Goal: Transaction & Acquisition: Purchase product/service

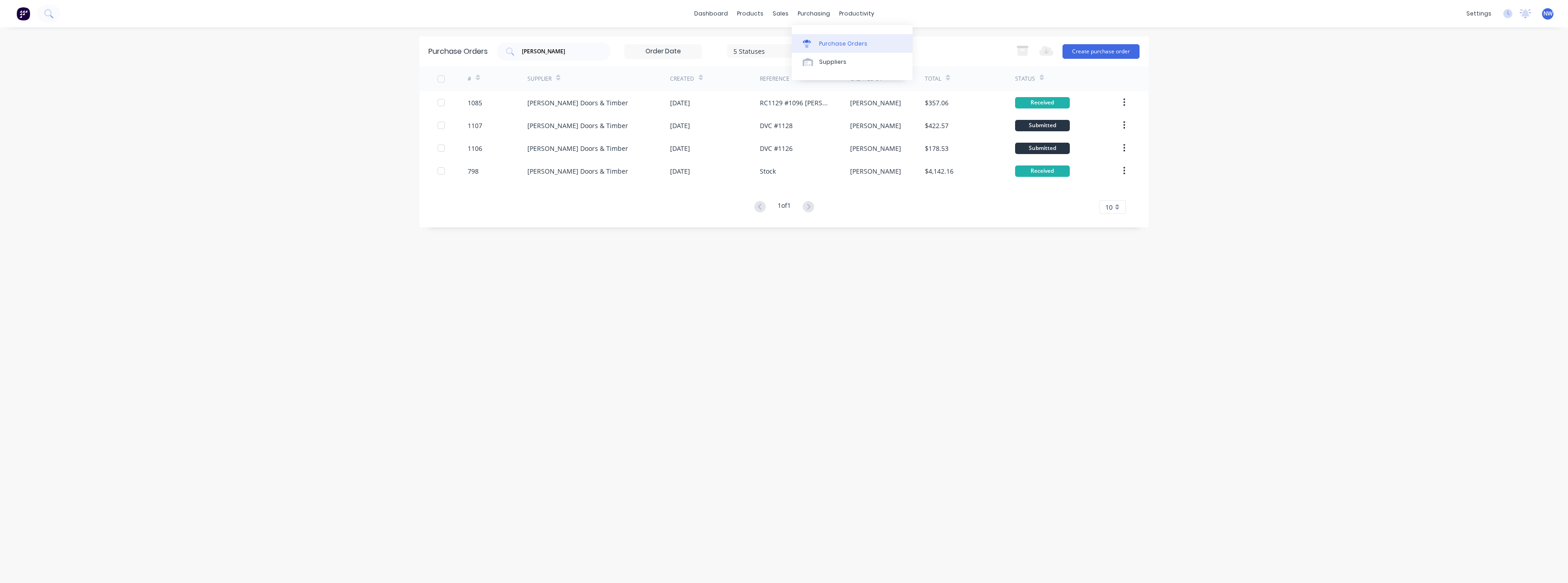
click at [834, 42] on div "Purchase Orders" at bounding box center [843, 43] width 48 height 8
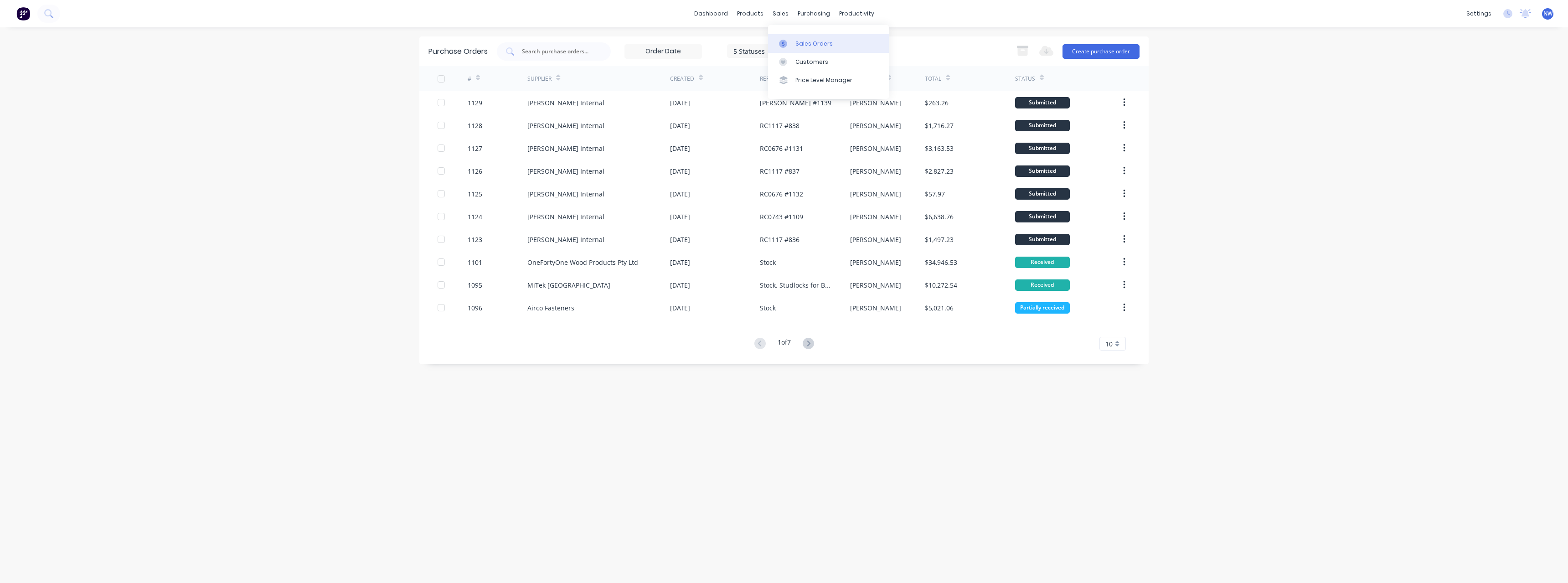
click at [805, 40] on div "Sales Orders" at bounding box center [813, 43] width 37 height 8
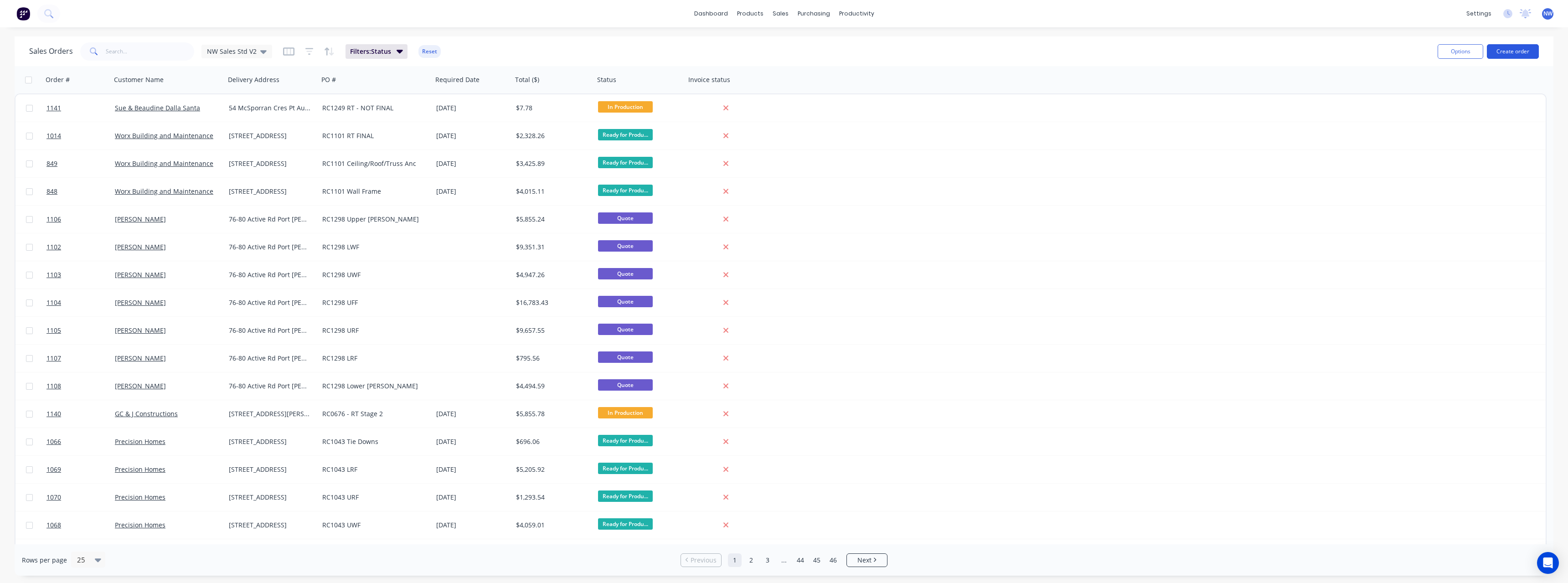
click at [1503, 46] on button "Create order" at bounding box center [1512, 51] width 52 height 14
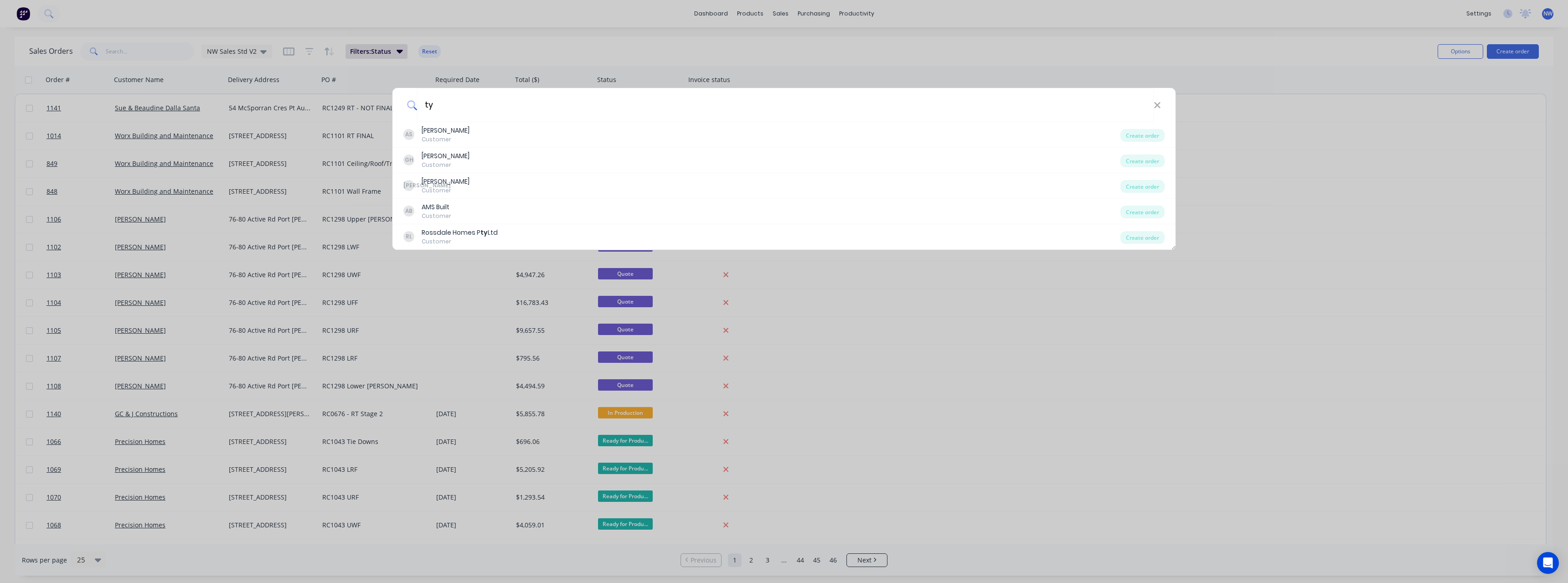
type input "t"
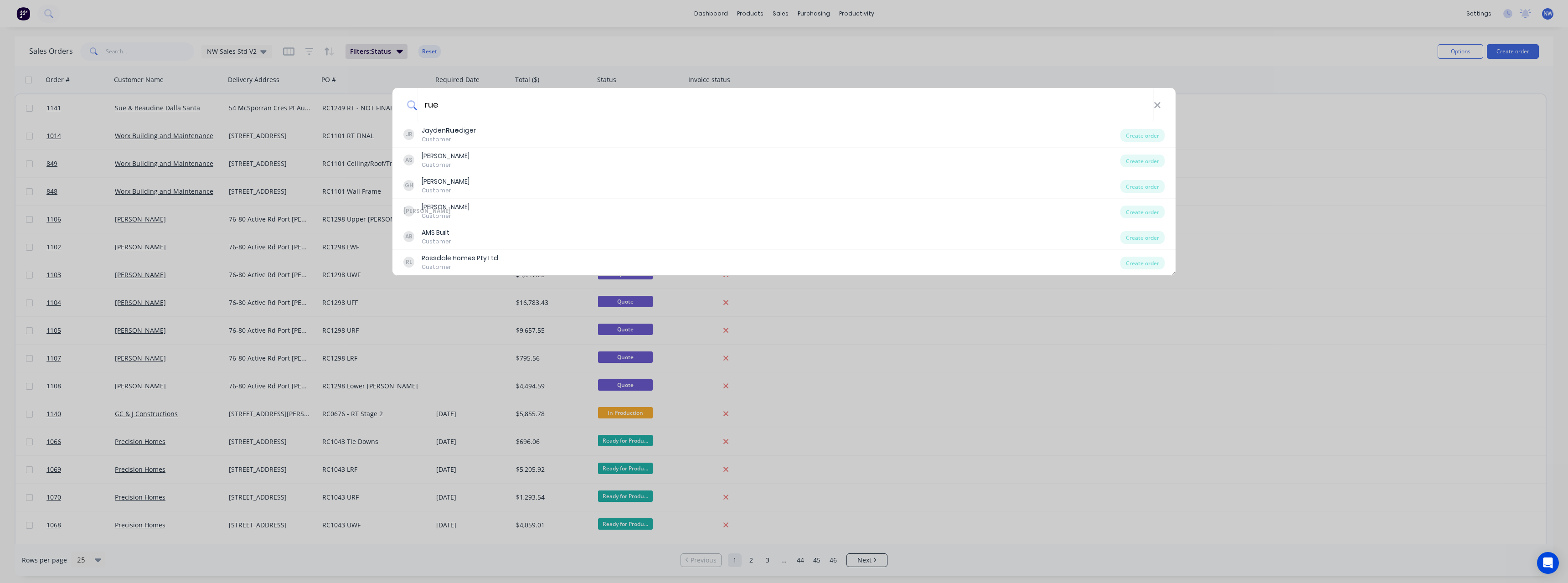
type input "rue"
click at [970, 18] on div "rue JR Jayden Rue diger Customer Create order AS Andrew Scheffler Customer Crea…" at bounding box center [784, 291] width 1568 height 583
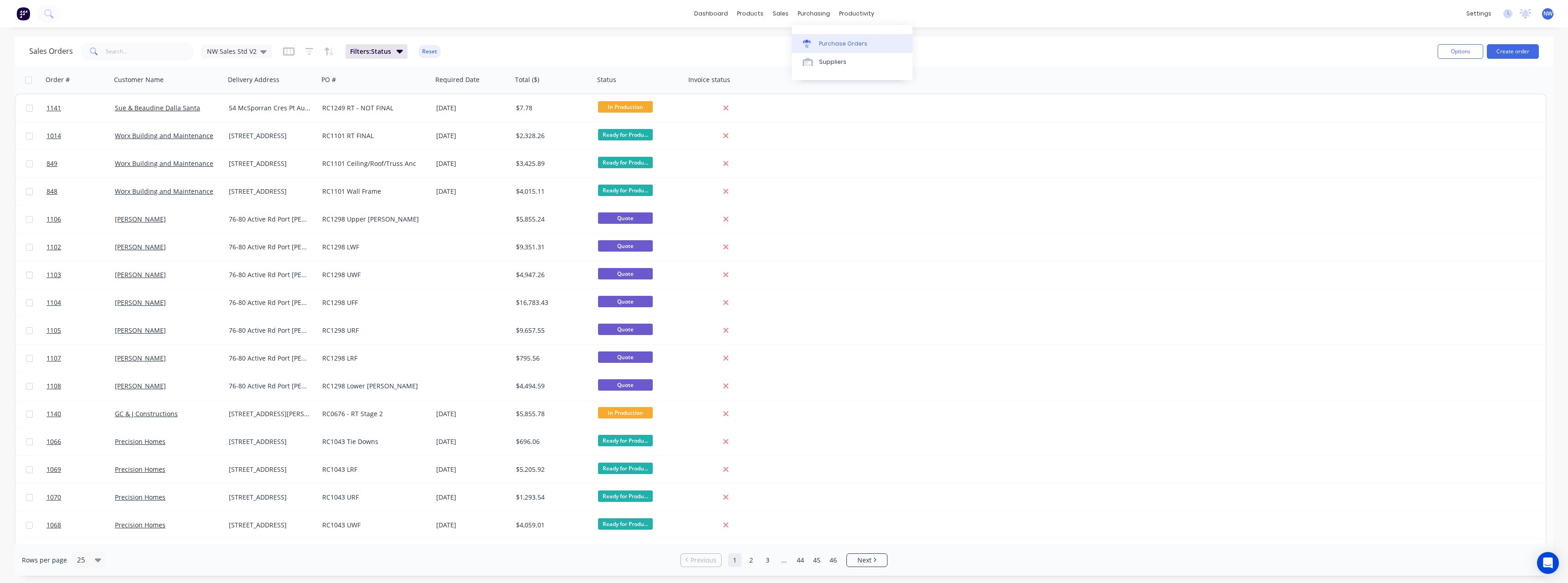
click at [835, 43] on div "Purchase Orders" at bounding box center [843, 43] width 48 height 8
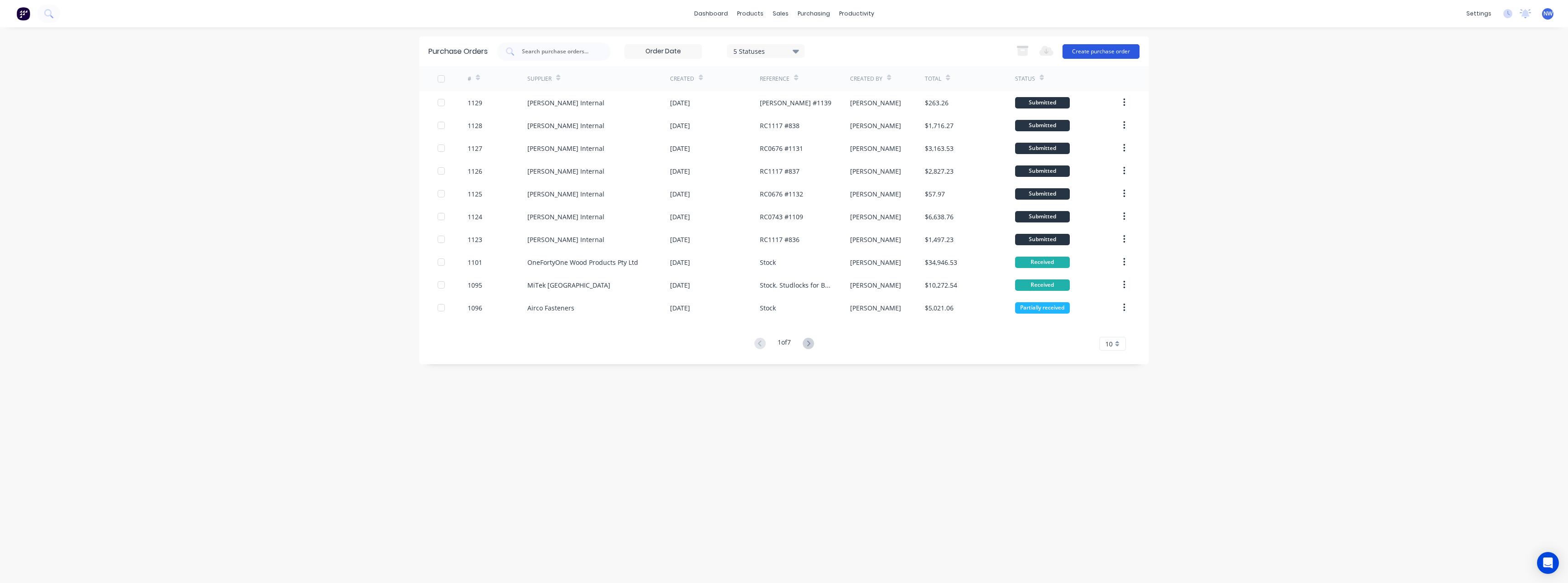
click at [1110, 51] on button "Create purchase order" at bounding box center [1101, 51] width 77 height 14
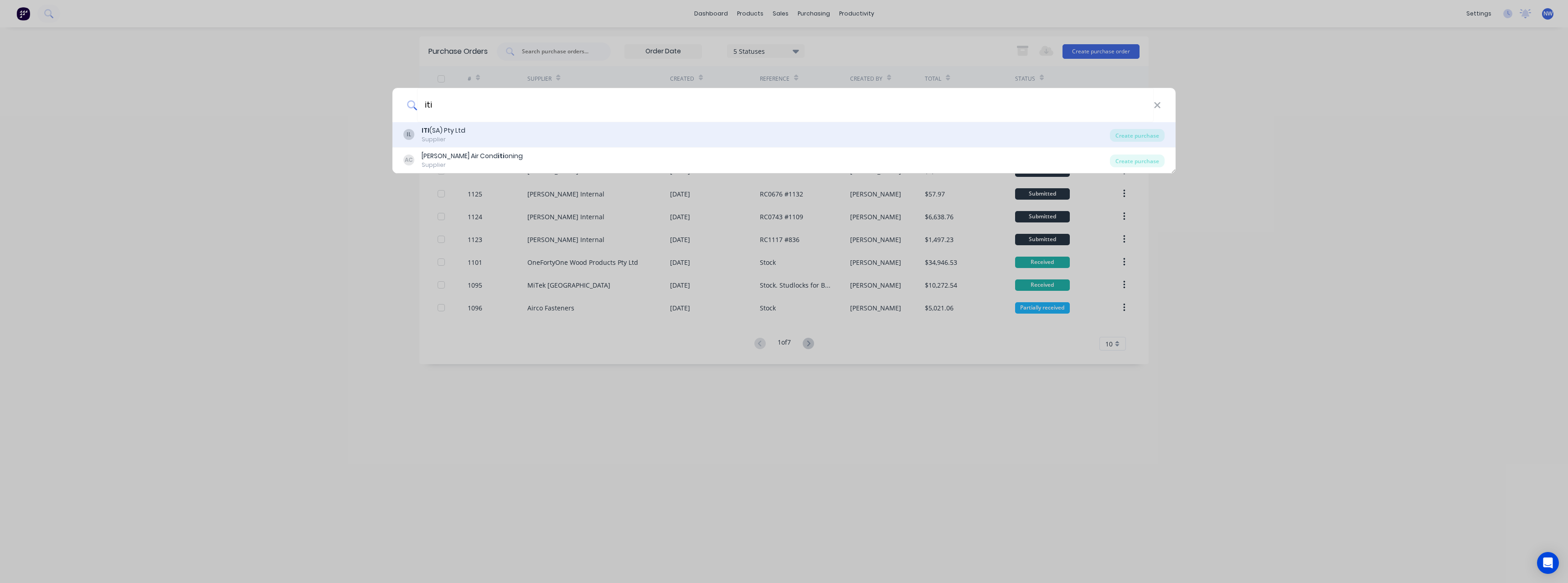
type input "iti"
click at [540, 128] on div "IL ITI (SA) Pty Ltd Supplier" at bounding box center [756, 134] width 707 height 18
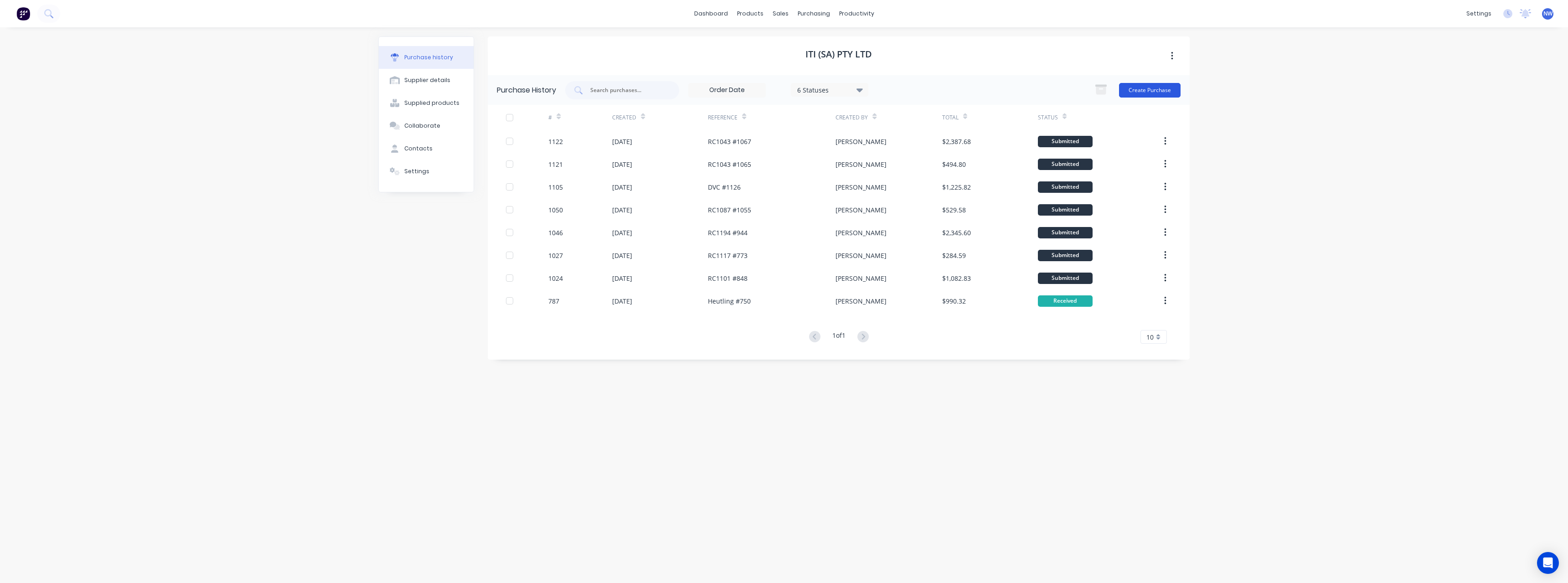
click at [1137, 90] on button "Create Purchase" at bounding box center [1150, 90] width 62 height 14
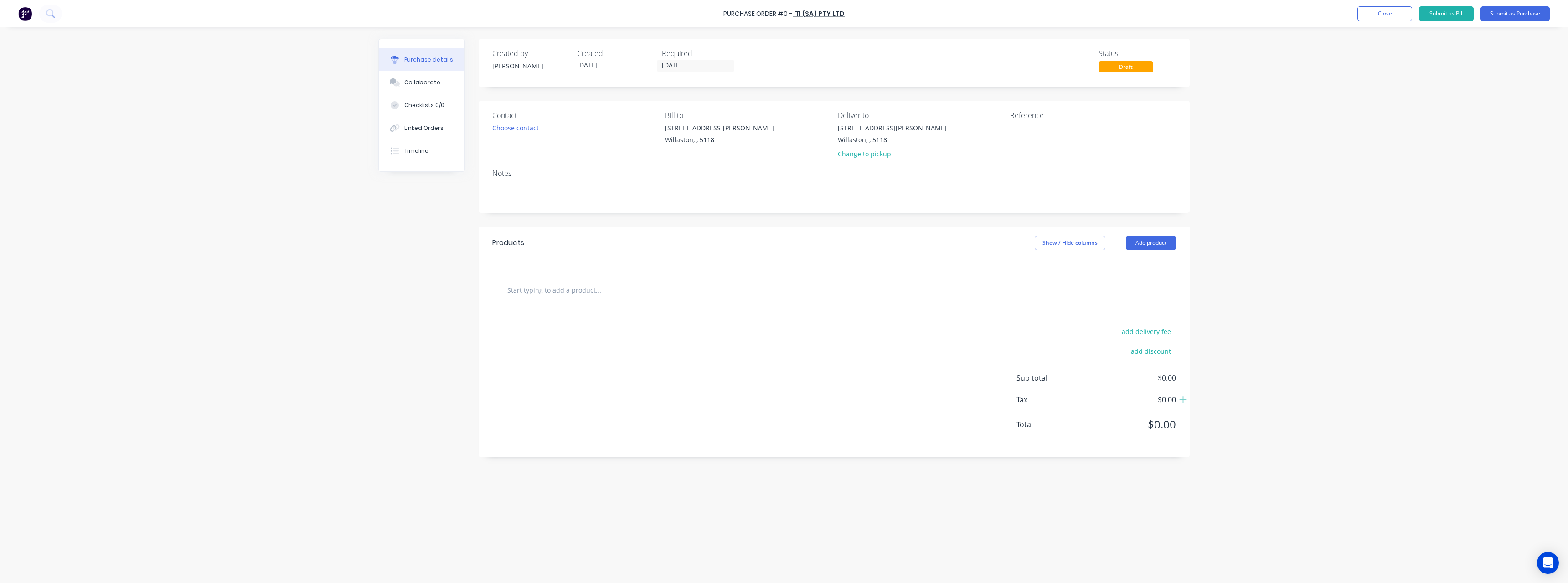
click at [551, 290] on input "text" at bounding box center [598, 290] width 182 height 18
click at [568, 295] on input "190x45" at bounding box center [598, 290] width 182 height 18
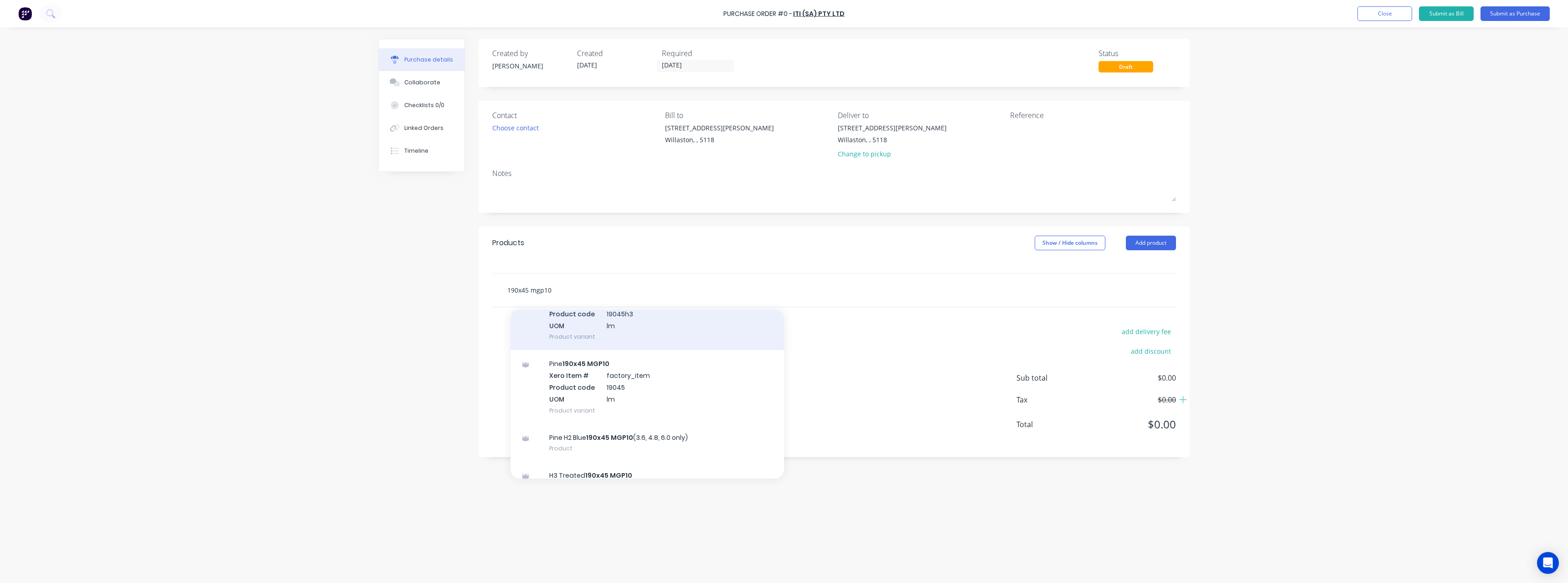
scroll to position [136, 0]
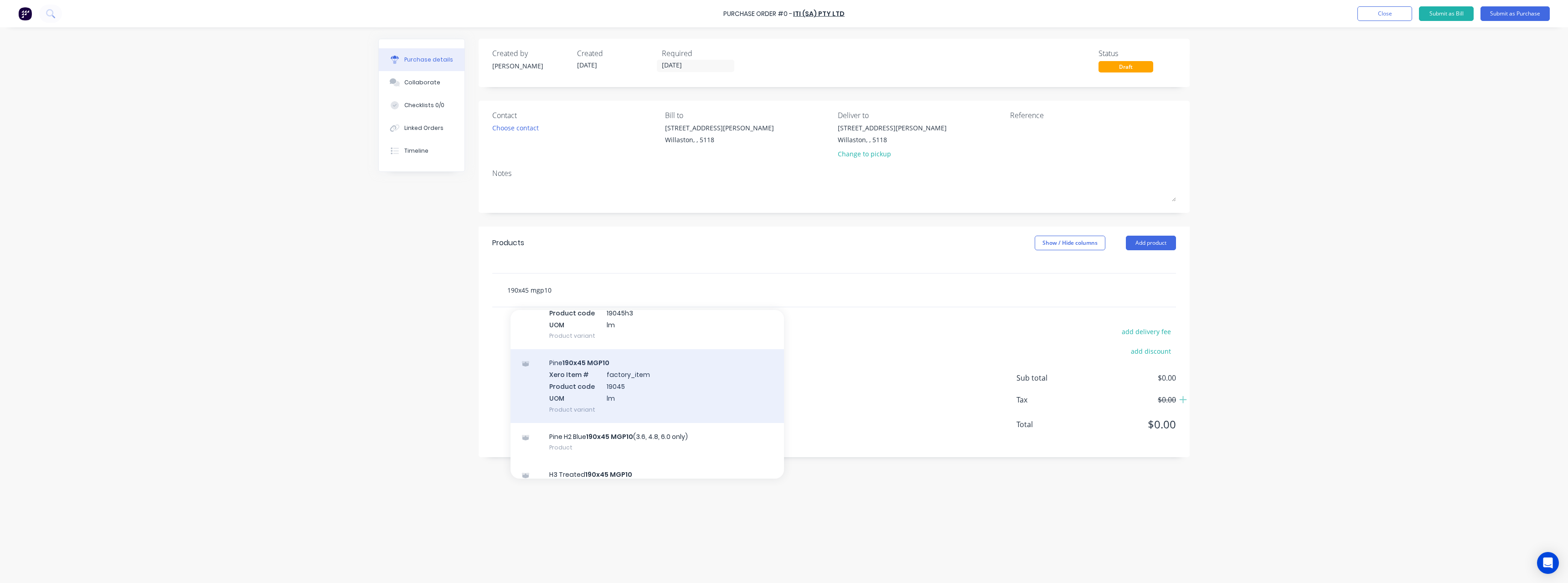
type input "190x45 mgp10"
click at [616, 387] on div "Pine 190x45 MGP10 Xero Item # factory_item Product code 19045 UOM lm Product va…" at bounding box center [647, 386] width 274 height 73
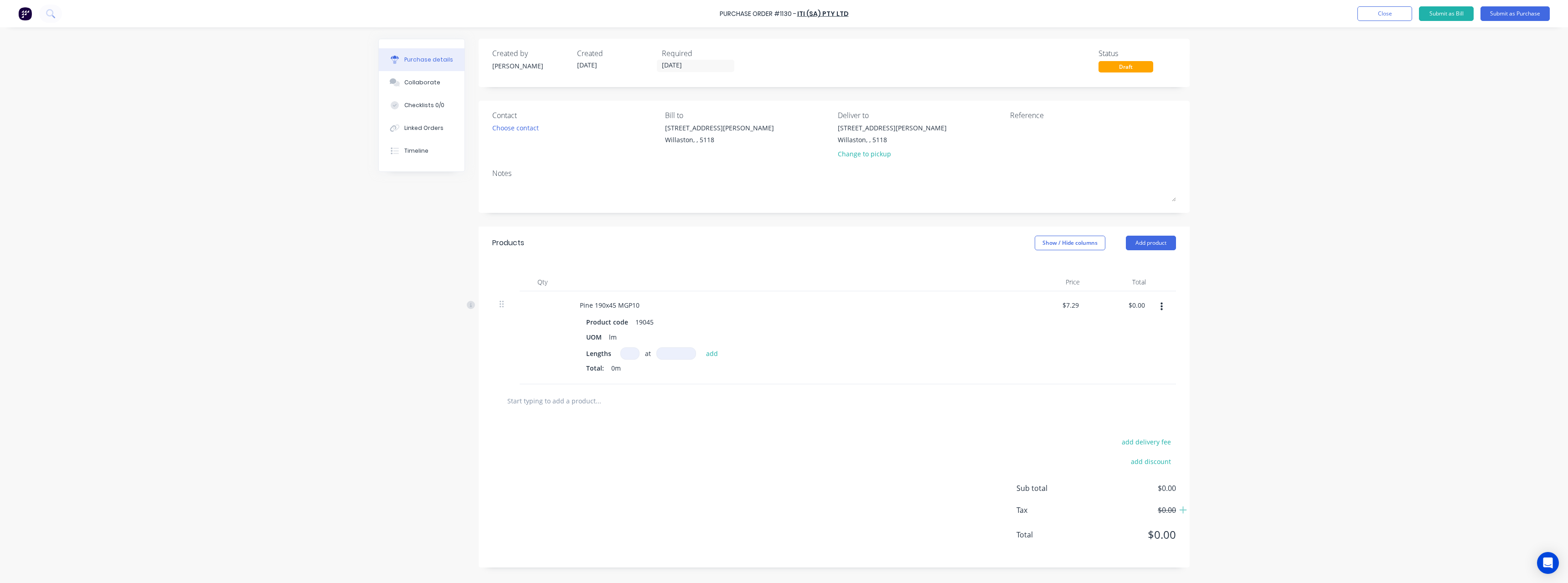
click at [631, 356] on input at bounding box center [630, 354] width 19 height 12
type input "21"
type input "3600"
type input "$551.12"
click at [1370, 17] on button "Close" at bounding box center [1385, 13] width 55 height 14
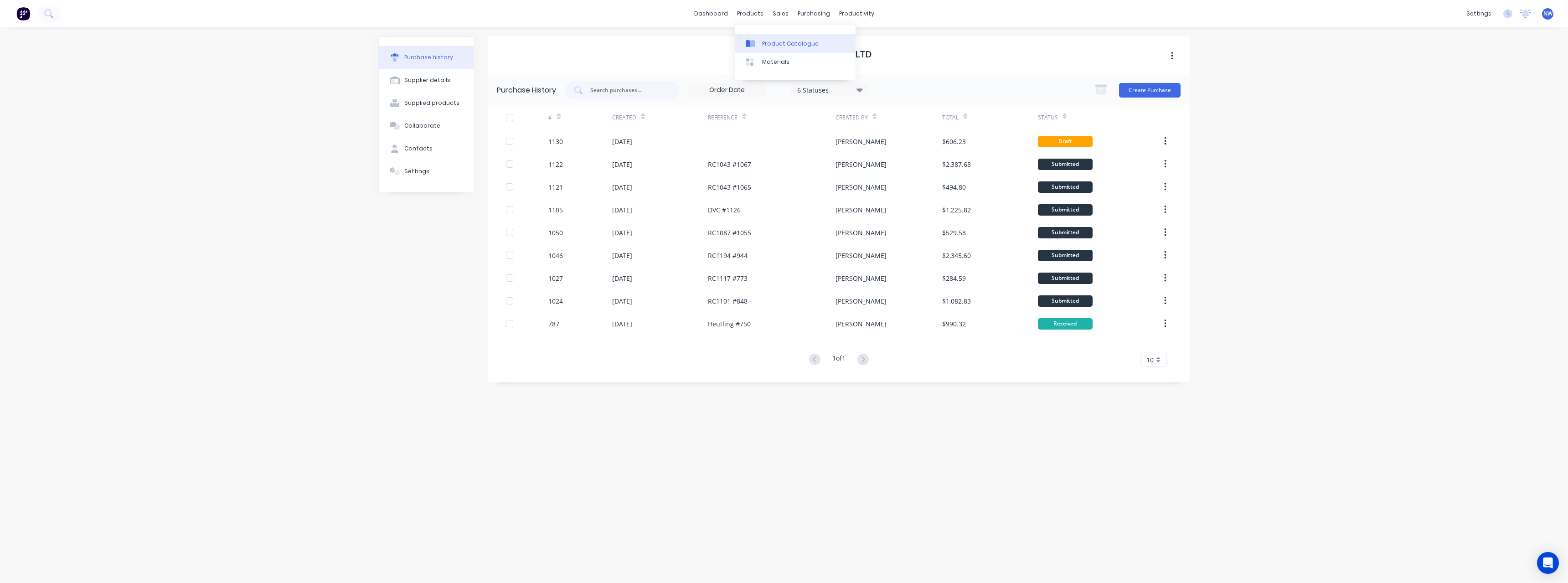
click at [771, 40] on div "Product Catalogue" at bounding box center [790, 43] width 56 height 8
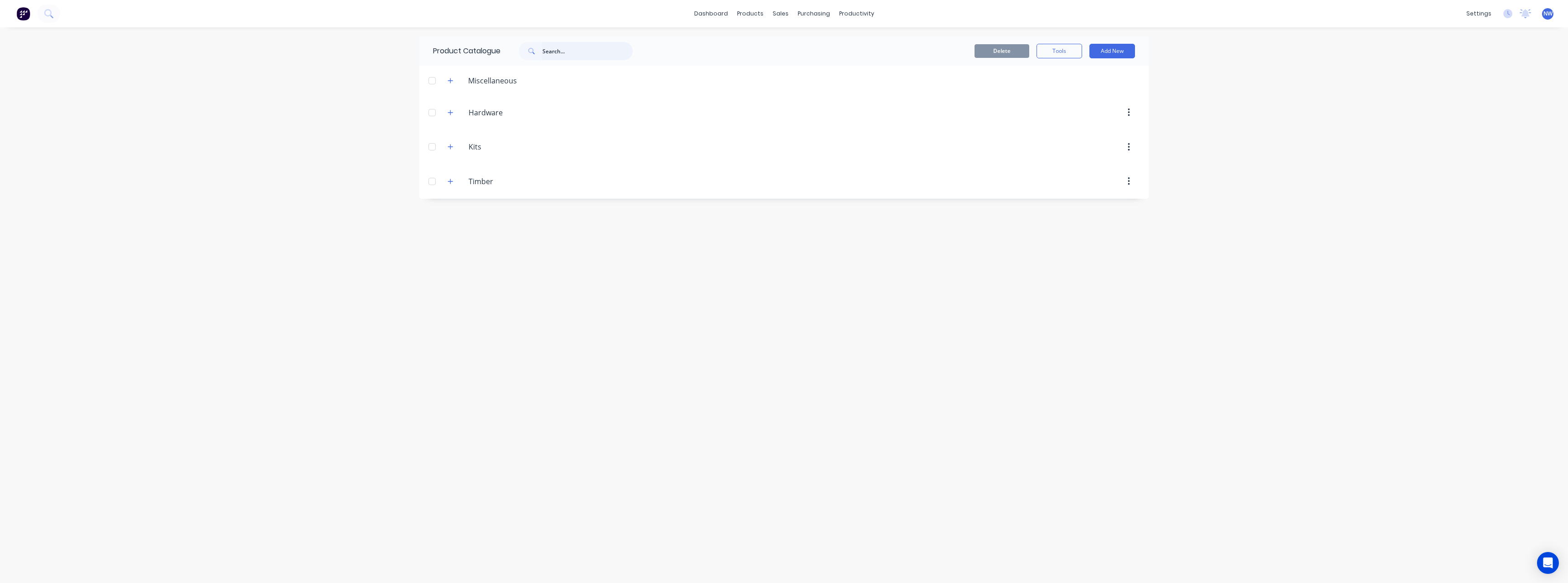
click at [580, 53] on input "text" at bounding box center [588, 51] width 90 height 18
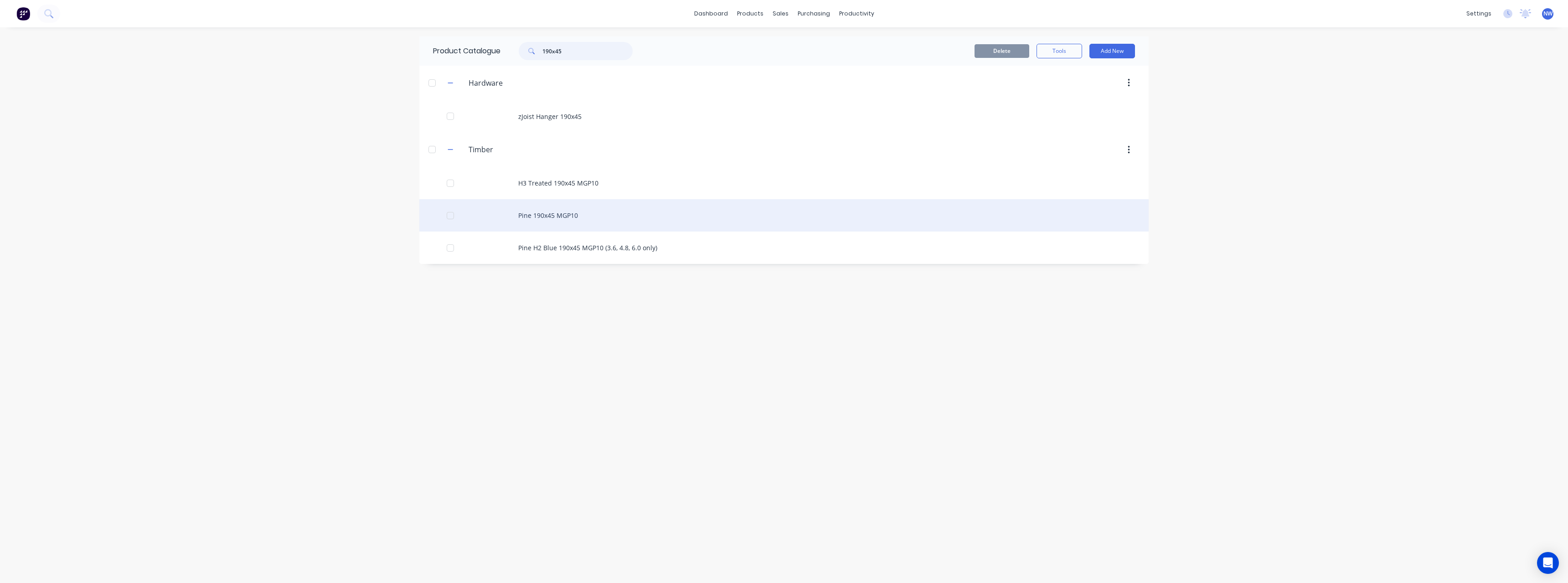
type input "190x45"
click at [632, 223] on div "Pine 190x45 MGP10" at bounding box center [784, 215] width 729 height 32
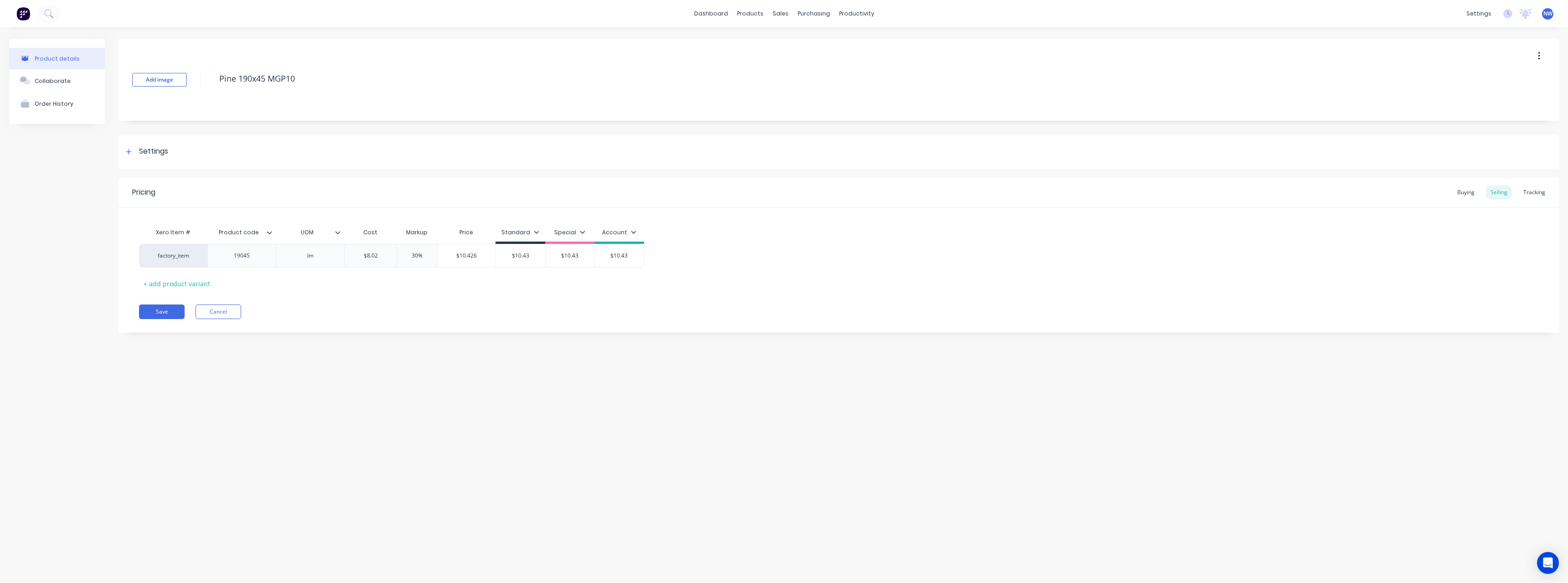
click at [268, 232] on icon at bounding box center [269, 232] width 5 height 5
click at [309, 334] on div "Add image Pine 190x45 MGP10 Settings Product Options I buy this item I sell thi…" at bounding box center [838, 193] width 1440 height 308
click at [339, 229] on div at bounding box center [341, 232] width 5 height 8
type textarea "x"
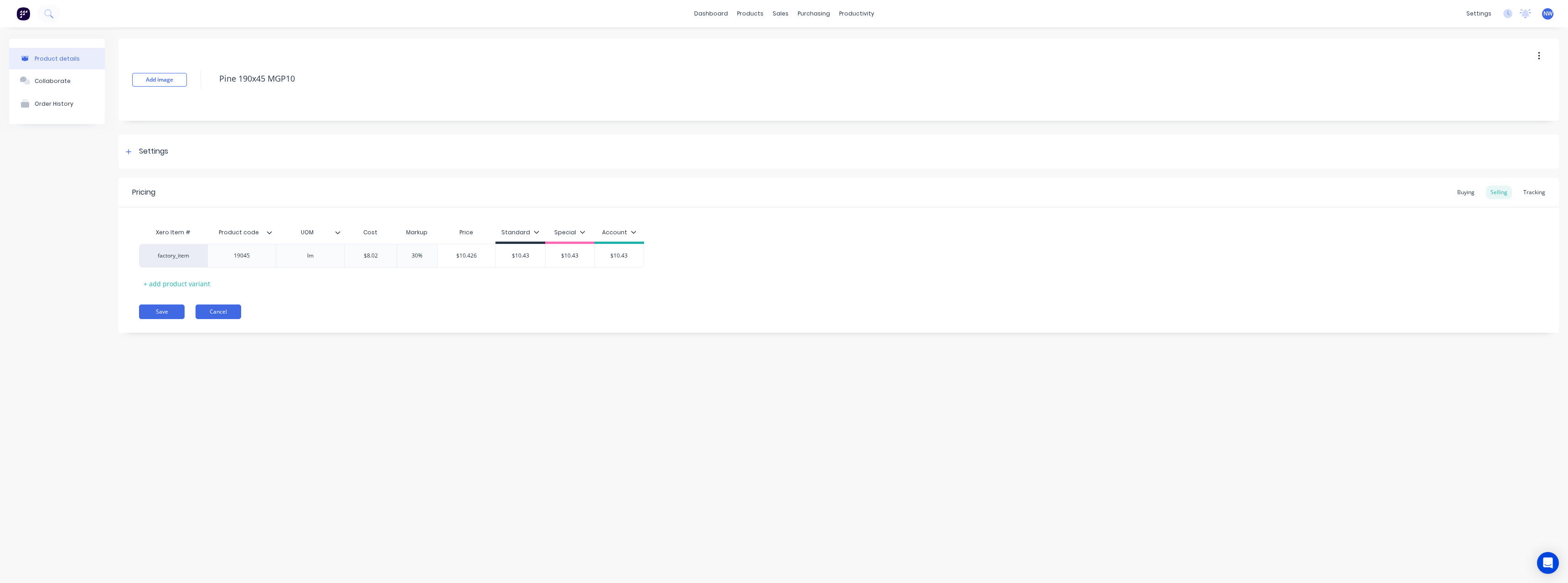
click at [213, 313] on button "Cancel" at bounding box center [219, 311] width 46 height 14
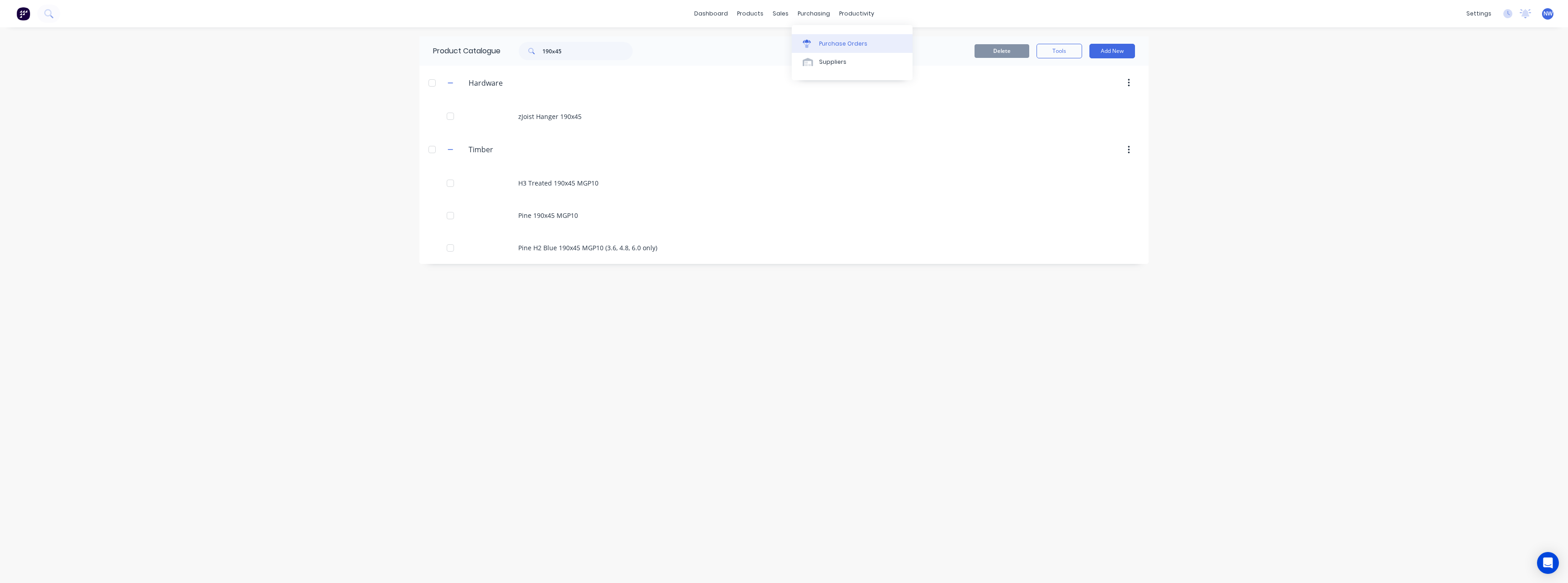
click at [834, 41] on div "Purchase Orders" at bounding box center [843, 43] width 48 height 8
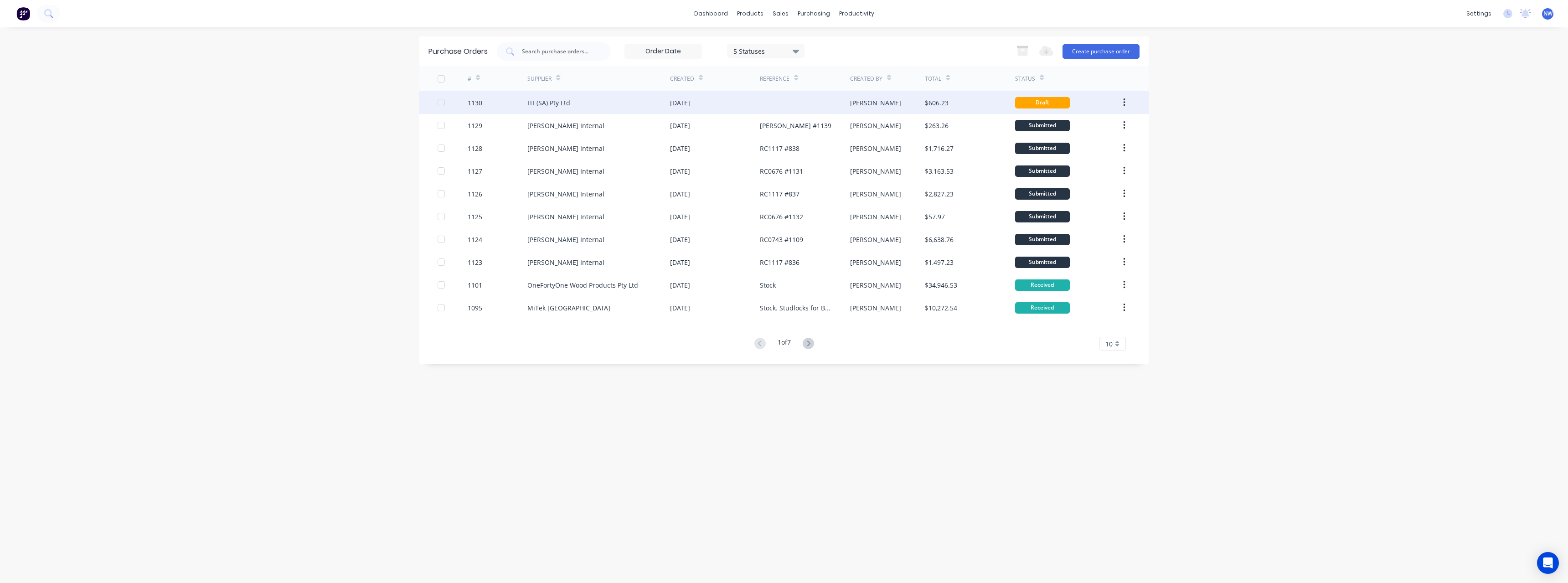
click at [561, 107] on div "ITI (SA) Pty Ltd" at bounding box center [549, 103] width 43 height 10
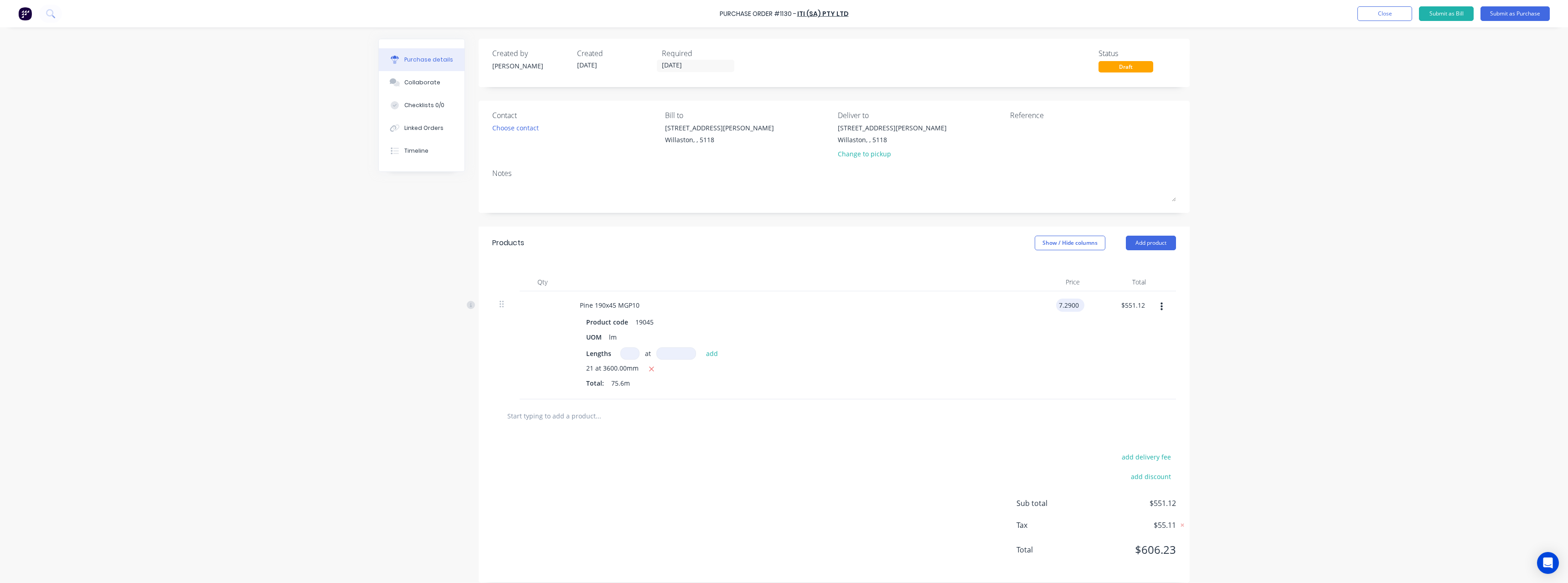
click at [1076, 308] on input "7.2900" at bounding box center [1068, 305] width 24 height 13
type input "7"
type input "$8.47"
type input "$640.33"
click at [571, 415] on input "text" at bounding box center [598, 415] width 182 height 18
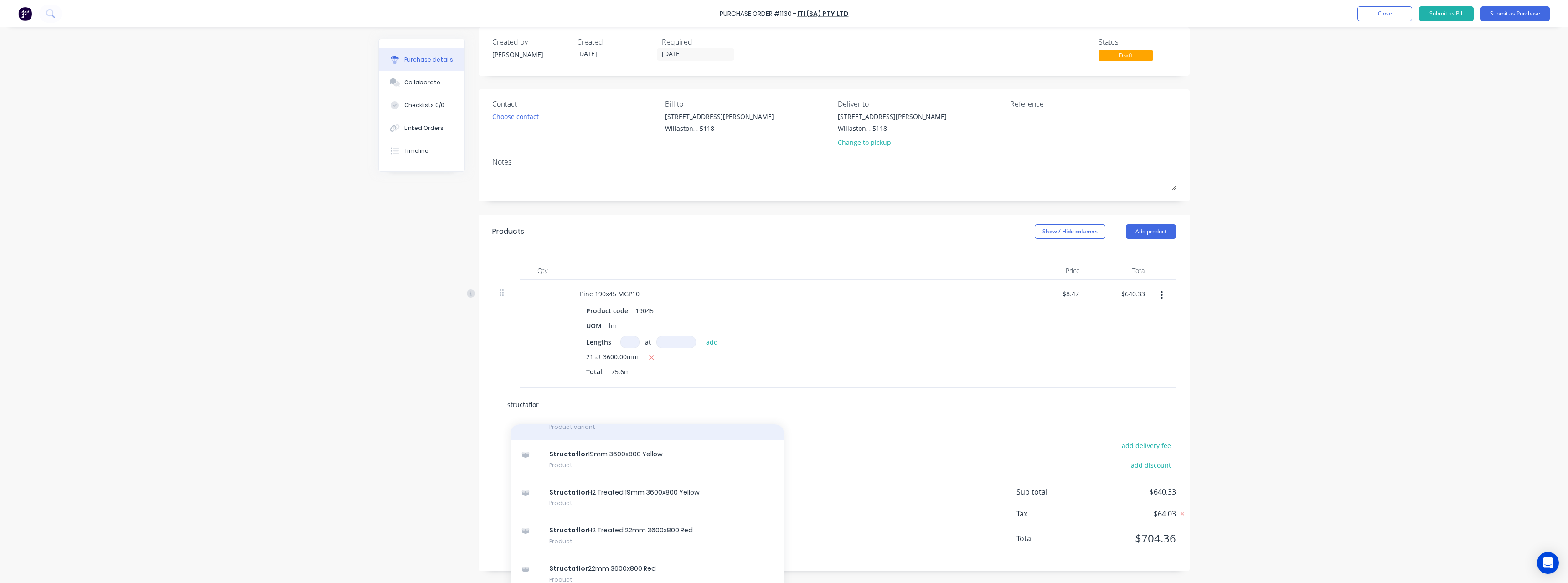
scroll to position [21, 0]
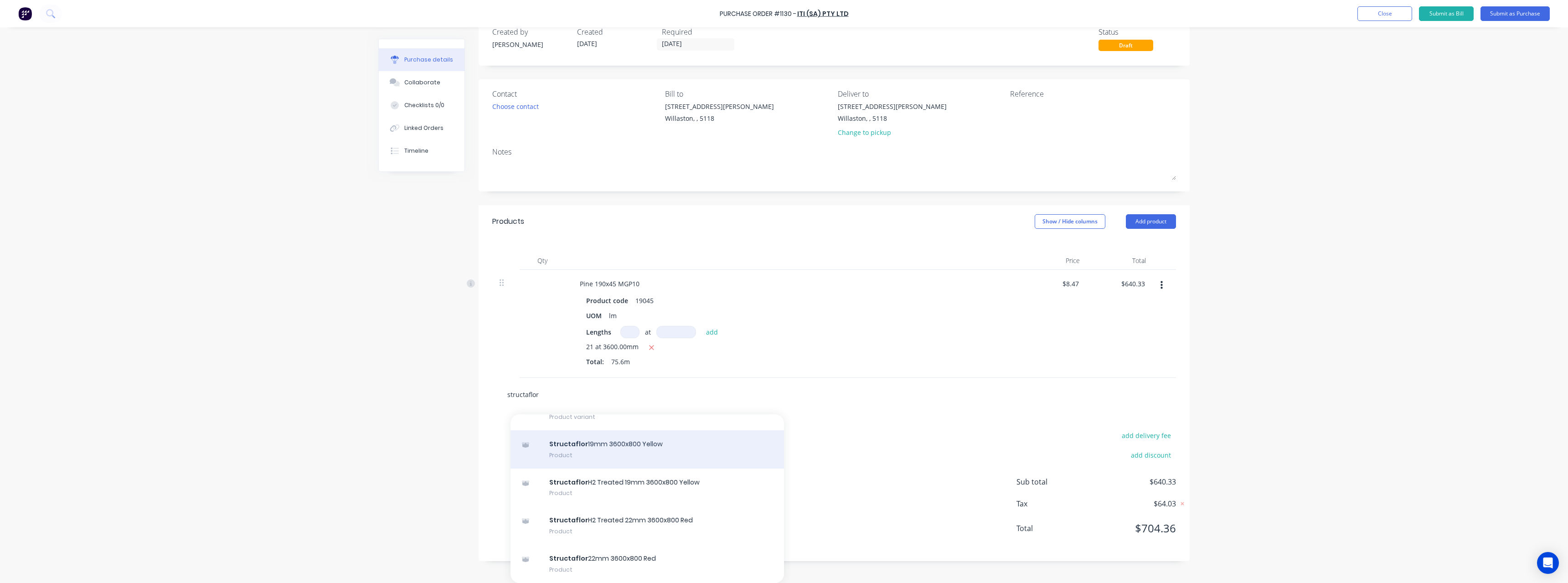
type input "structaflor"
click at [697, 449] on div "Structaflor 19mm 3600x800 Yellow Product" at bounding box center [647, 449] width 274 height 38
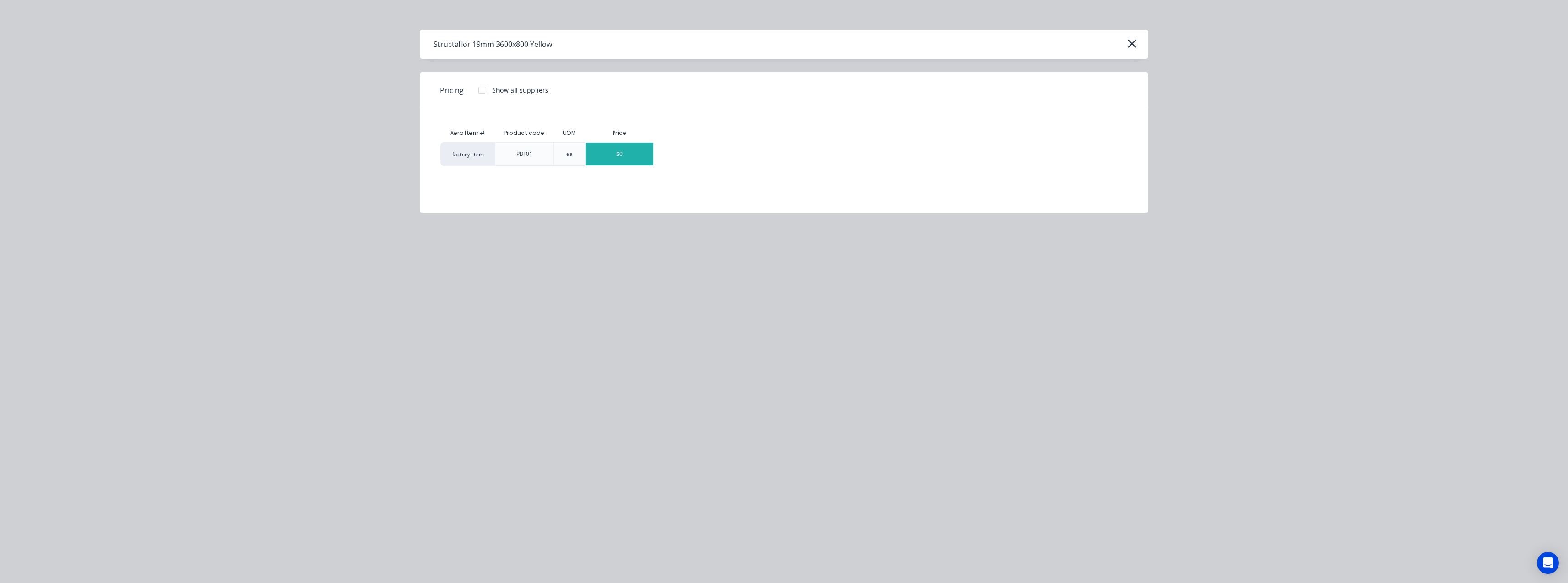
click at [611, 149] on div "$0" at bounding box center [619, 154] width 67 height 23
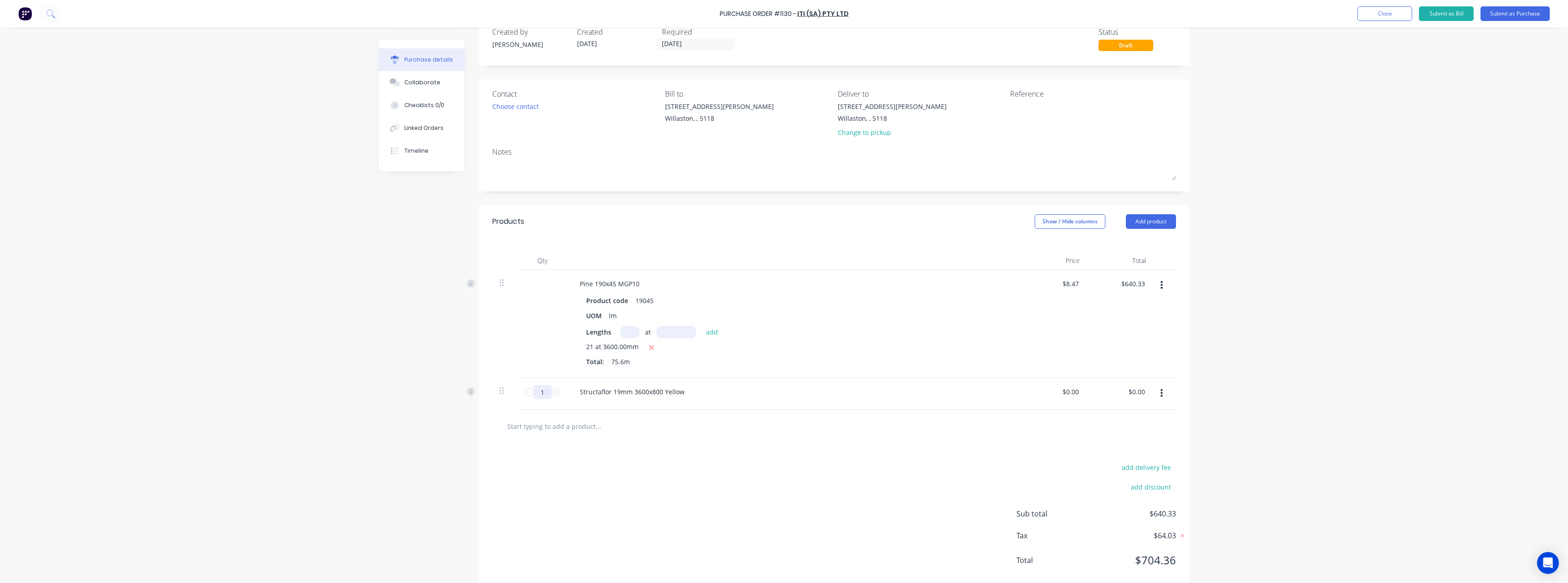
click at [538, 396] on input "1" at bounding box center [543, 392] width 18 height 14
type input "13"
click at [1077, 391] on input "0" at bounding box center [1070, 391] width 21 height 13
type input "$0.00"
drag, startPoint x: 681, startPoint y: 396, endPoint x: 572, endPoint y: 402, distance: 109.2
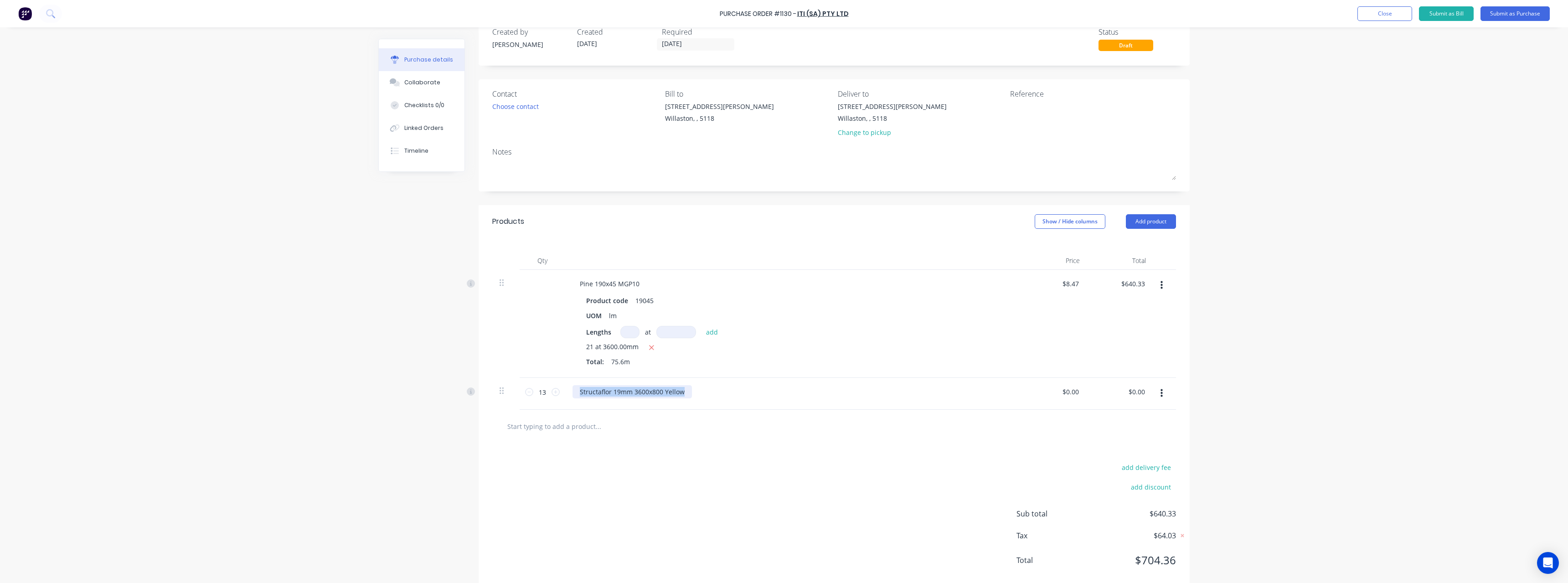
click at [572, 402] on div "Structaflor 19mm 3600x800 Yellow" at bounding box center [793, 394] width 456 height 32
click at [1080, 392] on div "$0.00 $0.00" at bounding box center [1072, 391] width 24 height 13
click at [1076, 392] on input "0" at bounding box center [1070, 391] width 21 height 13
type input "$54.40"
type input "$707.20"
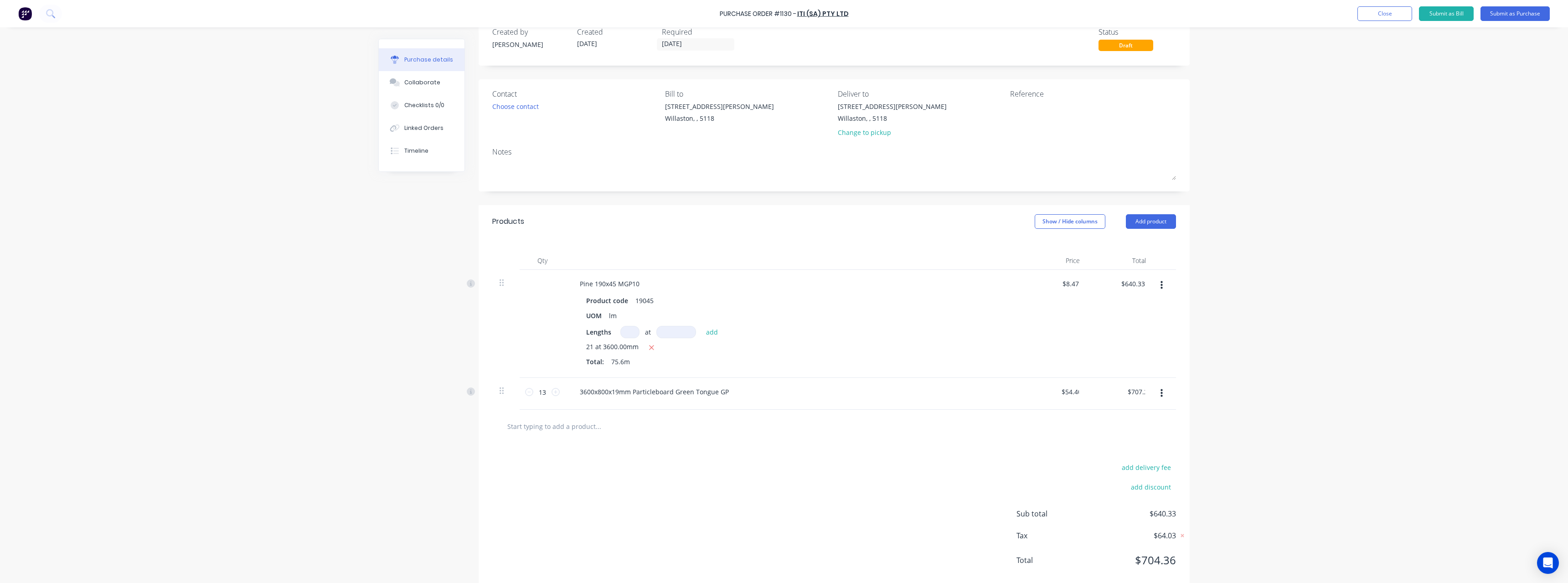
click at [588, 431] on input "text" at bounding box center [598, 426] width 182 height 18
click at [1018, 107] on textarea at bounding box center [1066, 111] width 114 height 21
type textarea "TR"
type textarea "x"
type textarea "TR"
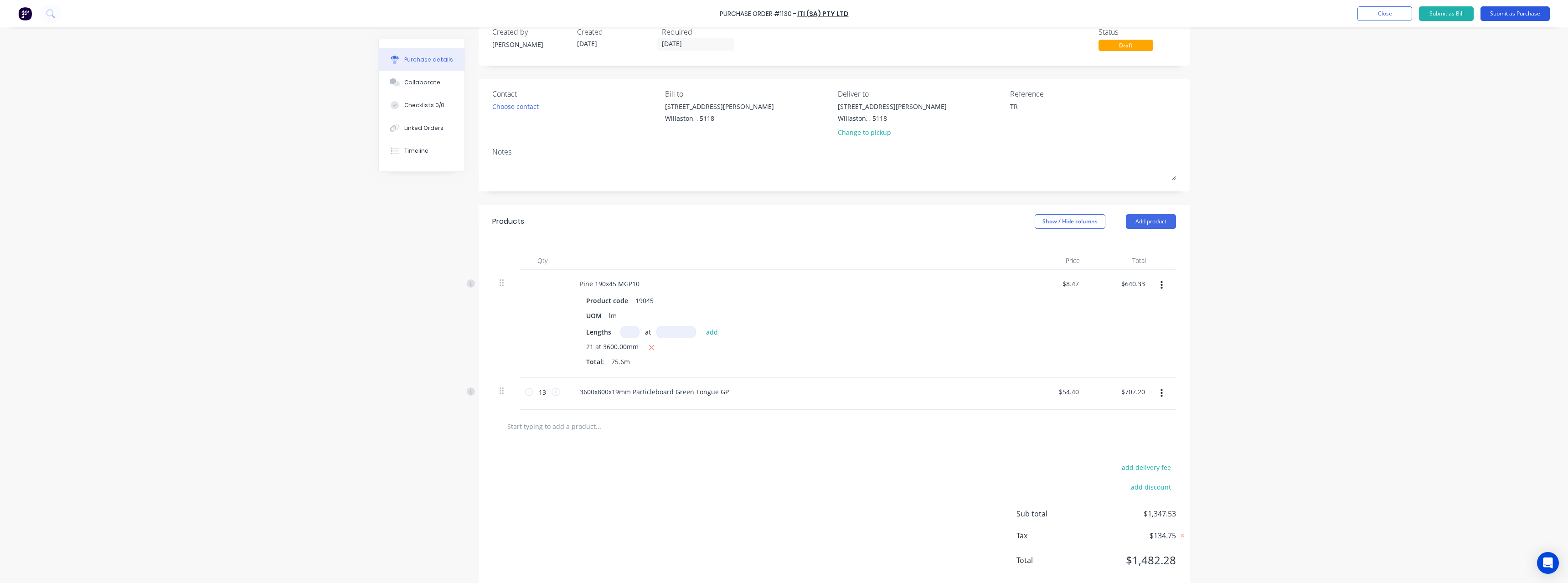
click at [1494, 13] on button "Submit as Purchase" at bounding box center [1515, 13] width 69 height 14
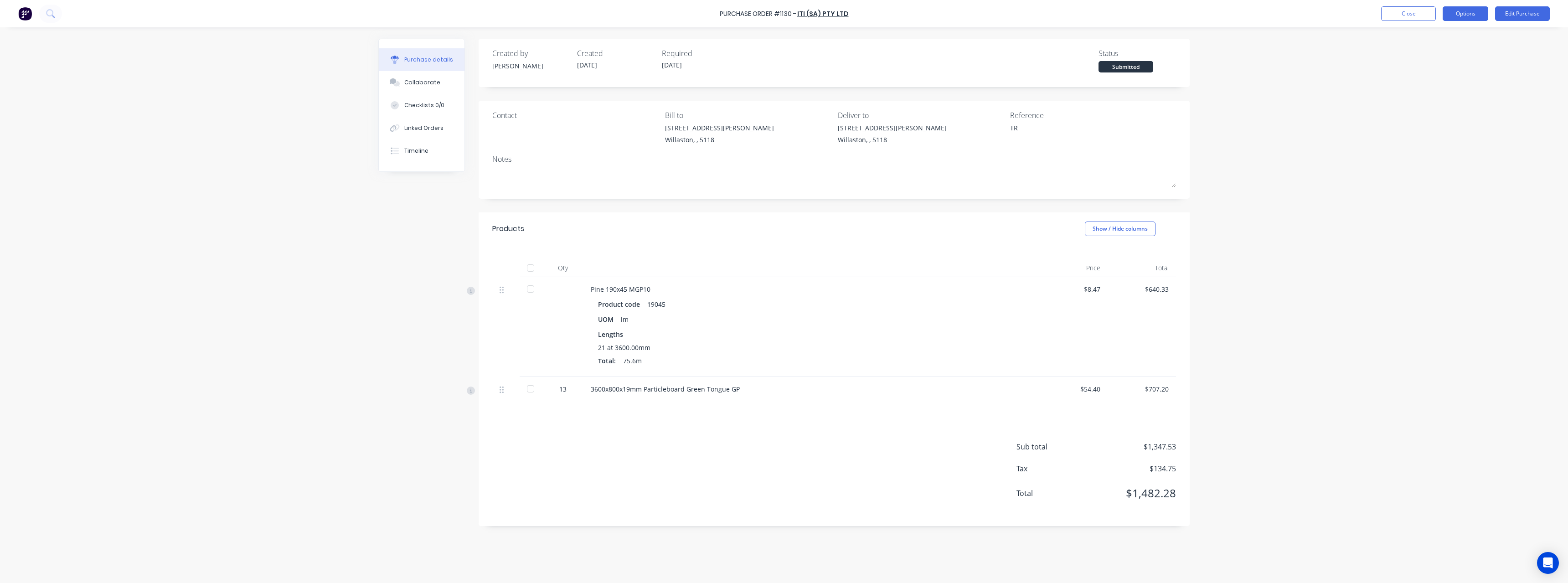
click at [1461, 17] on button "Options" at bounding box center [1465, 13] width 46 height 14
click at [1449, 41] on div "Print / Email" at bounding box center [1445, 37] width 70 height 13
click at [1440, 56] on div "With pricing" at bounding box center [1445, 55] width 70 height 13
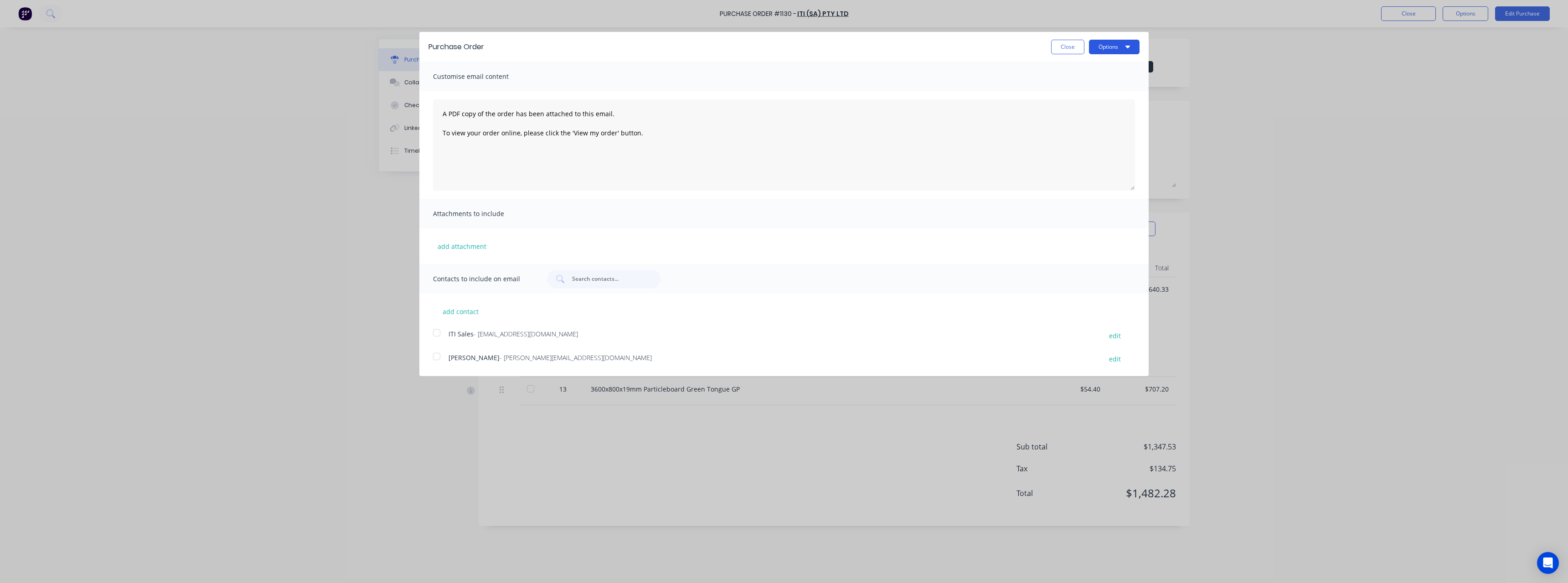
click at [1097, 49] on button "Options" at bounding box center [1114, 46] width 50 height 14
click at [1091, 72] on div "Print" at bounding box center [1096, 69] width 70 height 13
click at [465, 329] on div "ITI Sales - salessa@iti.net.au" at bounding box center [770, 335] width 644 height 12
click at [1107, 48] on button "Options" at bounding box center [1114, 46] width 50 height 14
click at [1213, 78] on div "Purchase Order Close Options Print Email Customise email content A PDF copy of …" at bounding box center [784, 291] width 1568 height 583
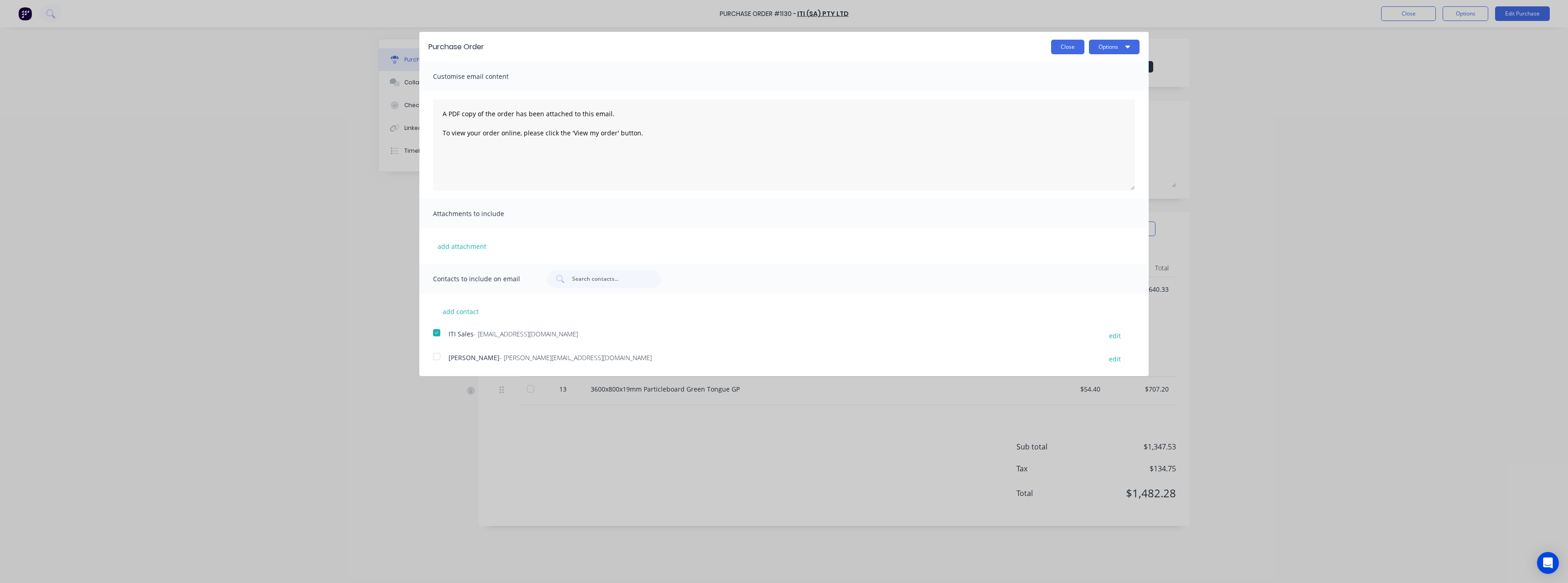
click at [1067, 53] on button "Close" at bounding box center [1068, 46] width 34 height 14
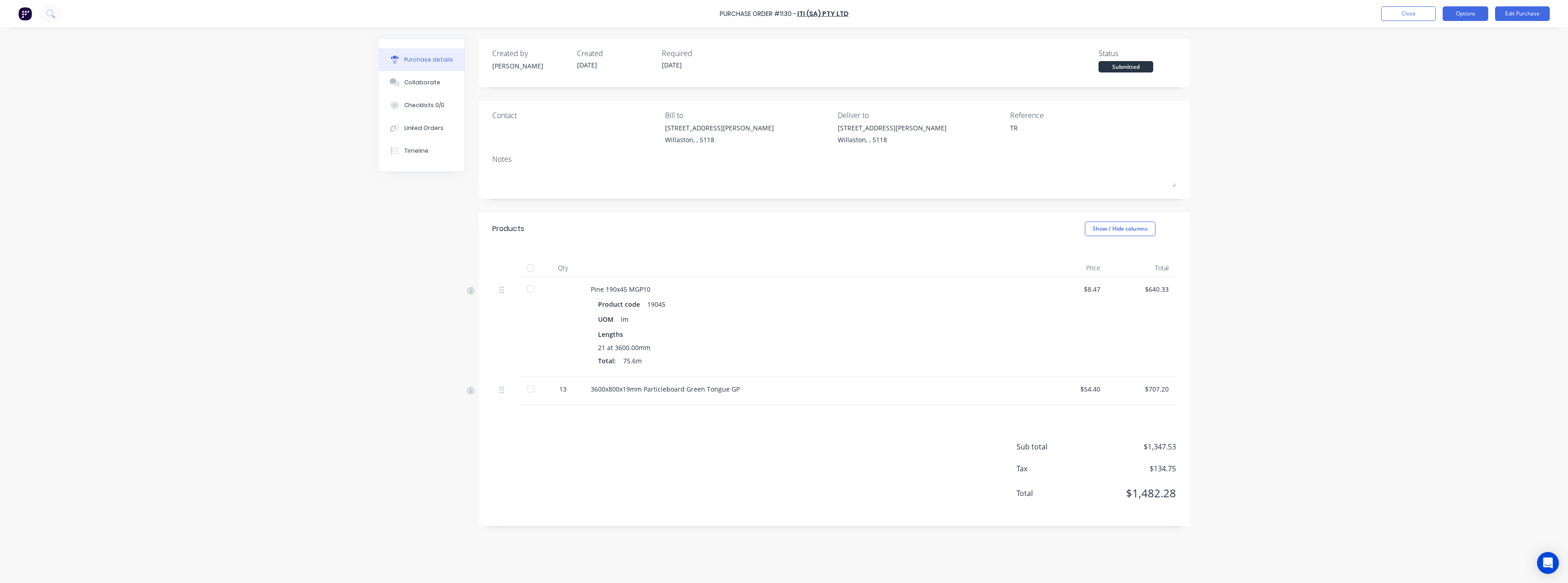
click at [1457, 17] on button "Options" at bounding box center [1465, 13] width 46 height 14
click at [1529, 12] on button "Edit Purchase" at bounding box center [1522, 13] width 55 height 14
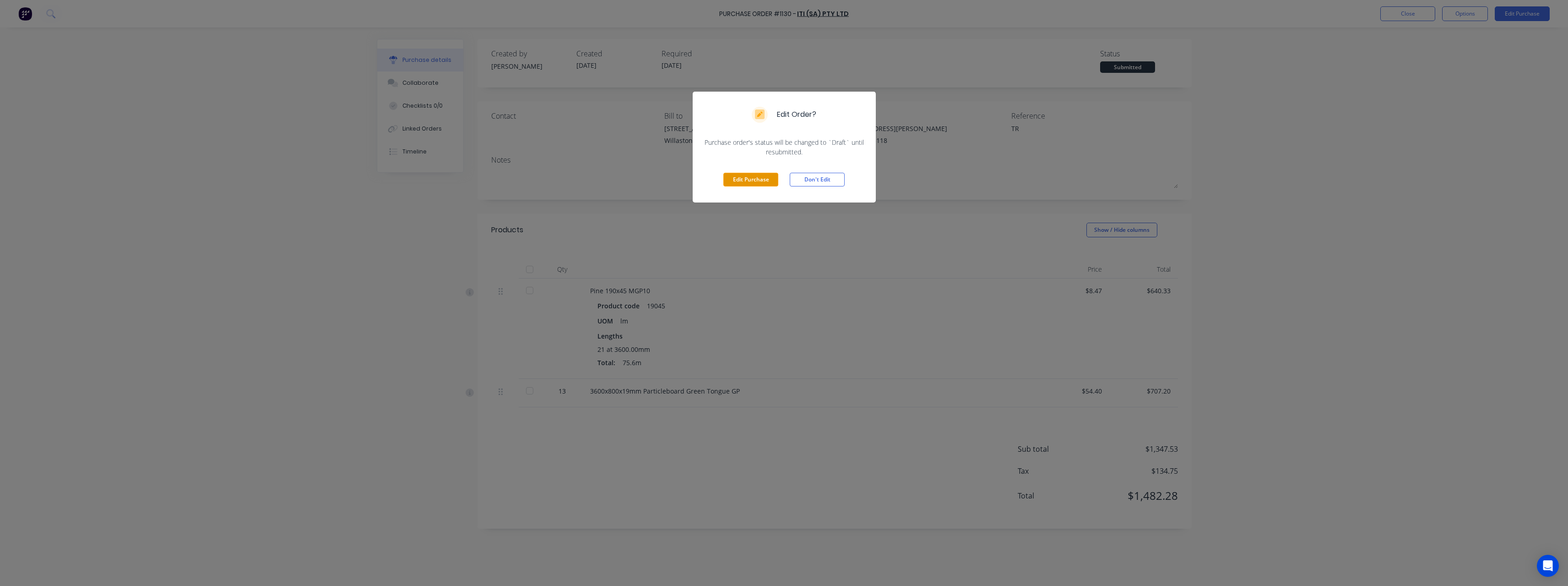
click at [746, 185] on button "Edit Purchase" at bounding box center [751, 179] width 55 height 14
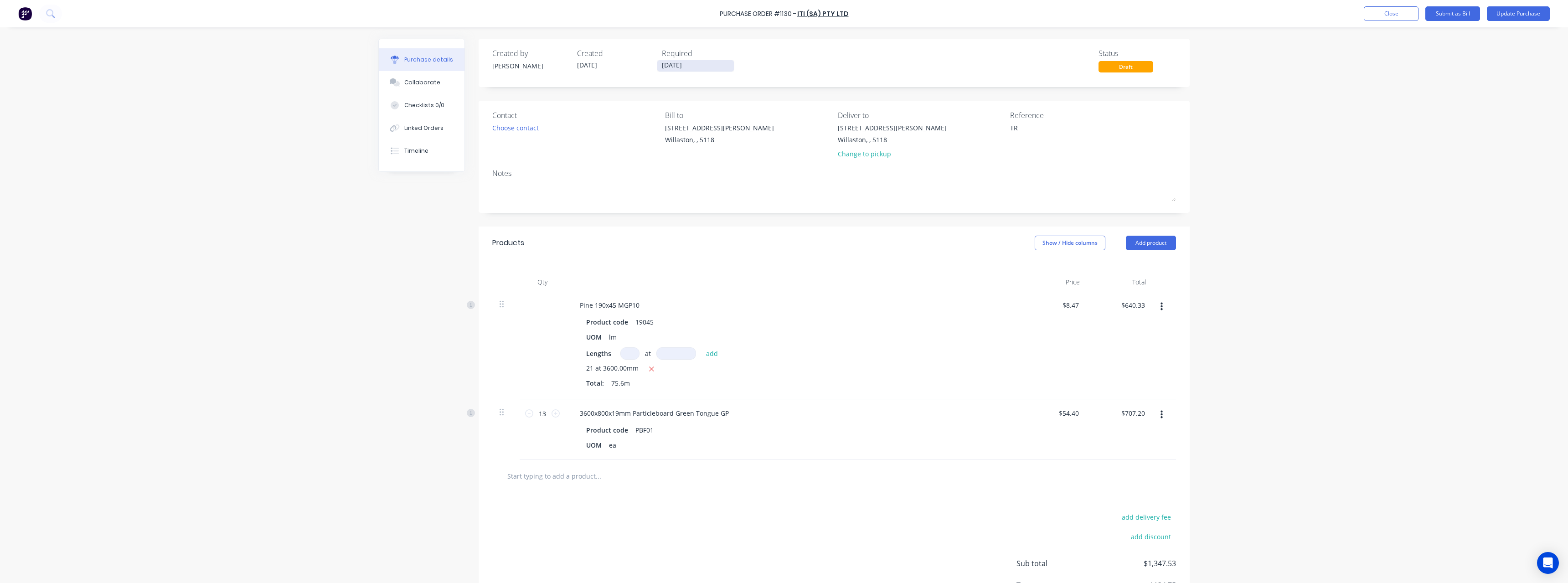
click at [685, 62] on input "03/09/25" at bounding box center [695, 66] width 76 height 11
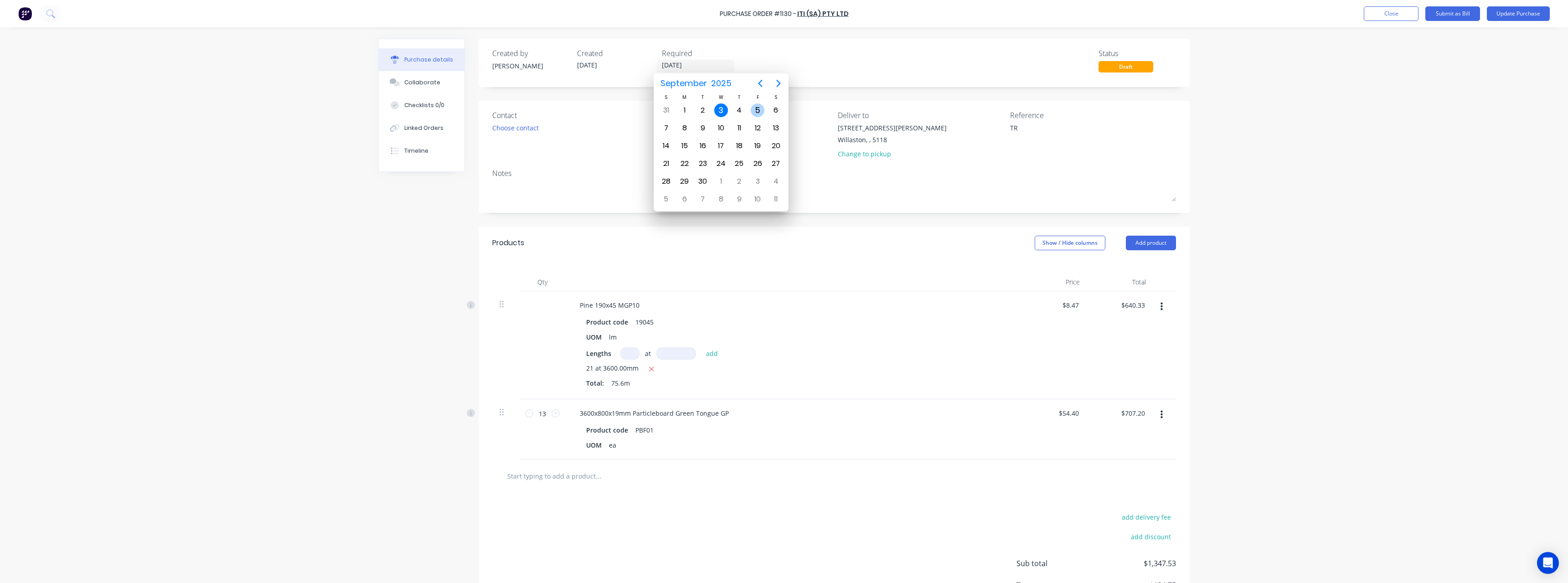
click at [758, 110] on div "5" at bounding box center [758, 111] width 14 height 14
type textarea "x"
type input "05/09/25"
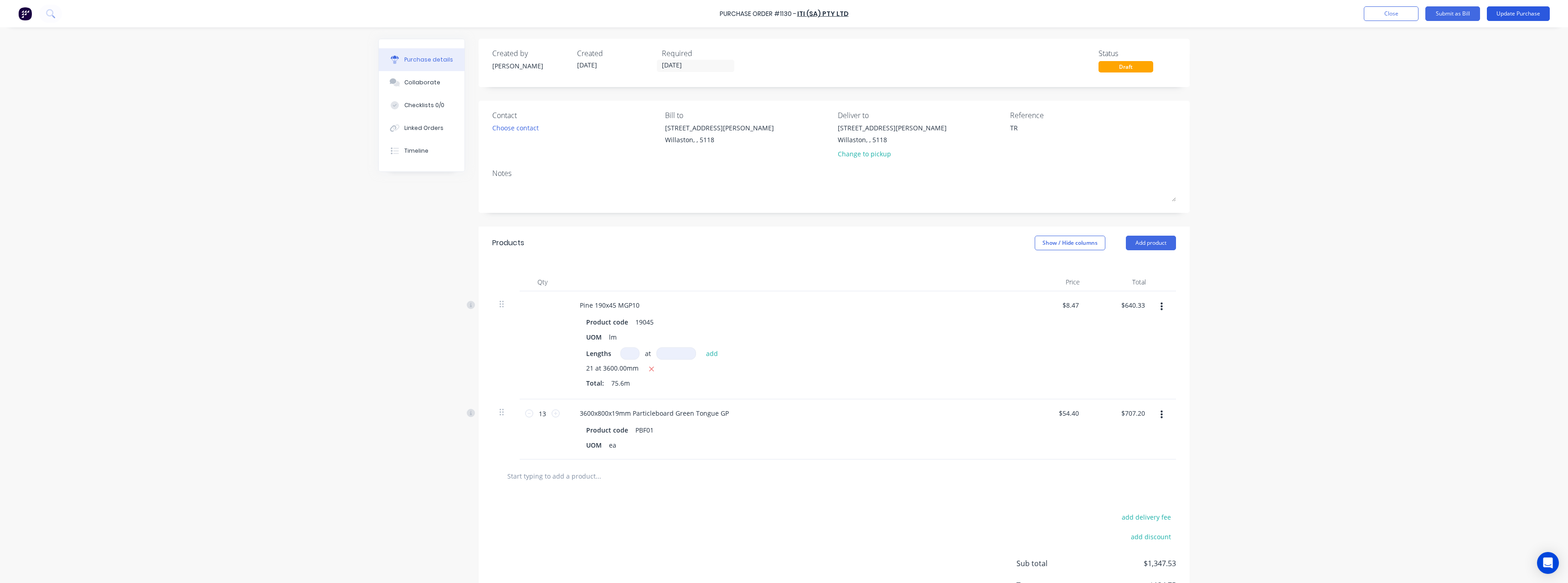
click at [1496, 11] on button "Update Purchase" at bounding box center [1518, 13] width 63 height 14
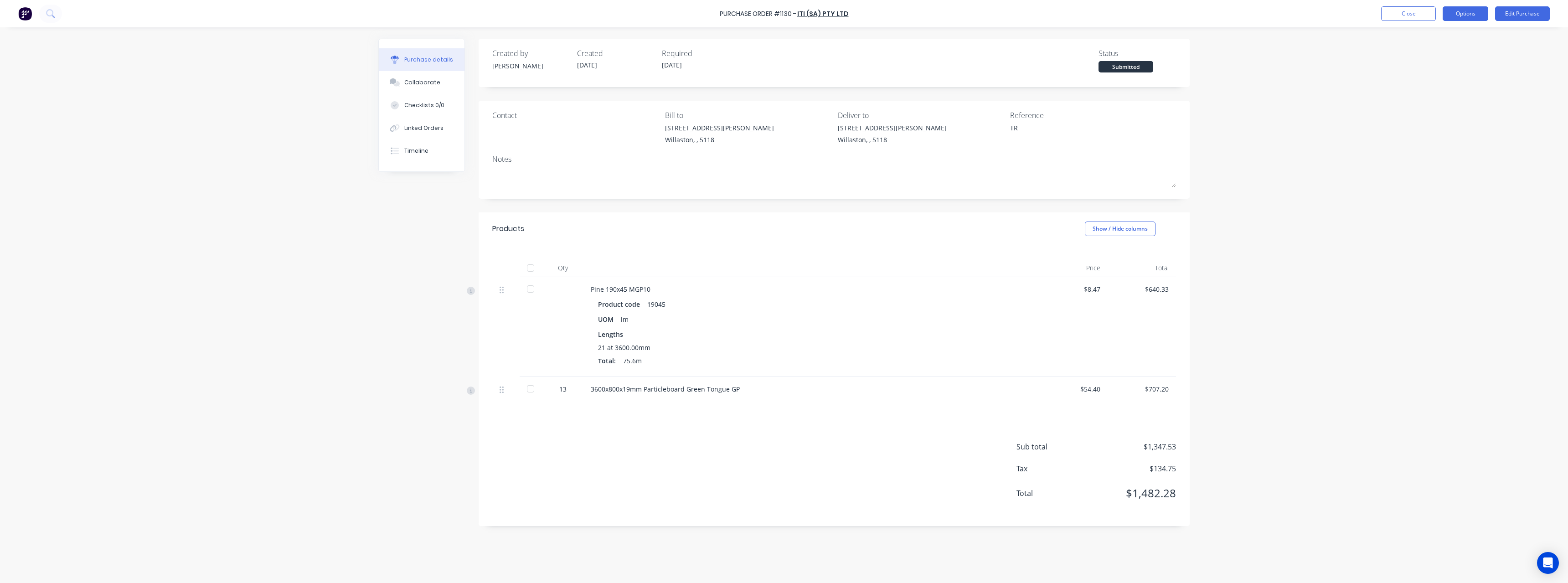
click at [1457, 14] on button "Options" at bounding box center [1465, 13] width 46 height 14
click at [1451, 33] on div "Print / Email" at bounding box center [1445, 37] width 70 height 13
click at [1419, 57] on div "With pricing" at bounding box center [1445, 55] width 70 height 13
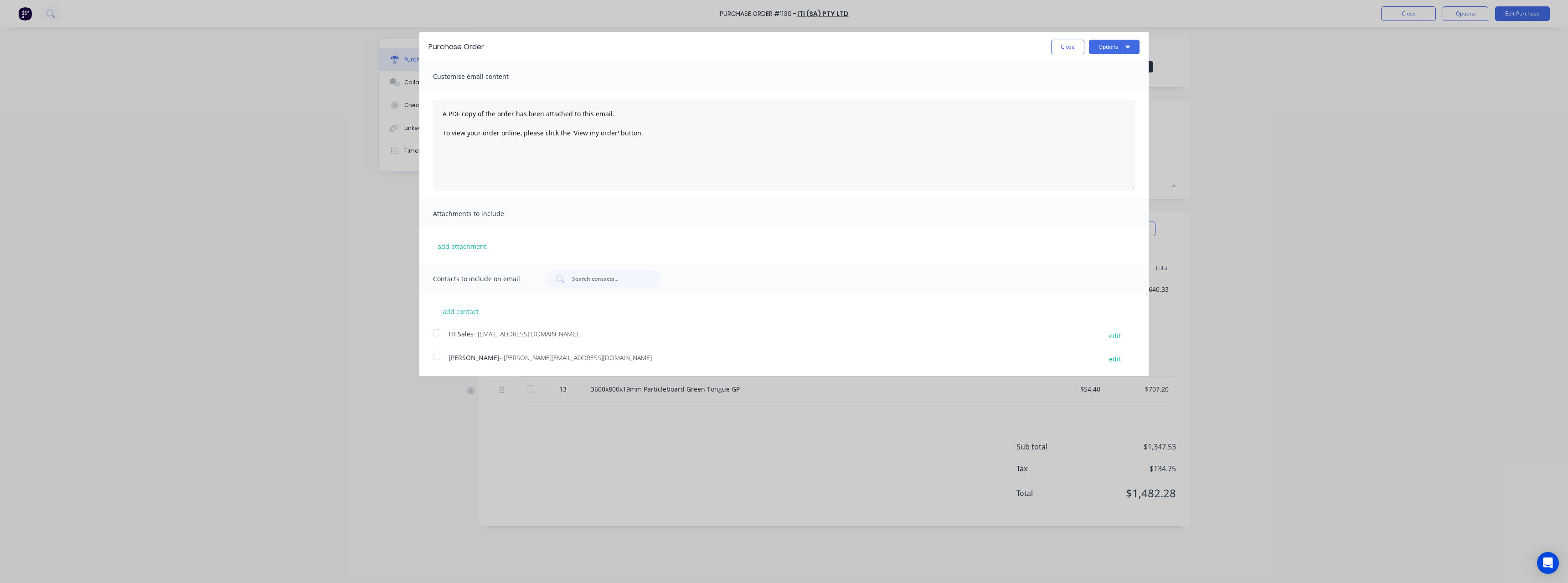
click at [518, 335] on span "- salessa@iti.net.au" at bounding box center [525, 333] width 104 height 8
click at [1101, 50] on button "Options" at bounding box center [1114, 46] width 50 height 14
click at [1095, 87] on div "Email" at bounding box center [1096, 88] width 70 height 13
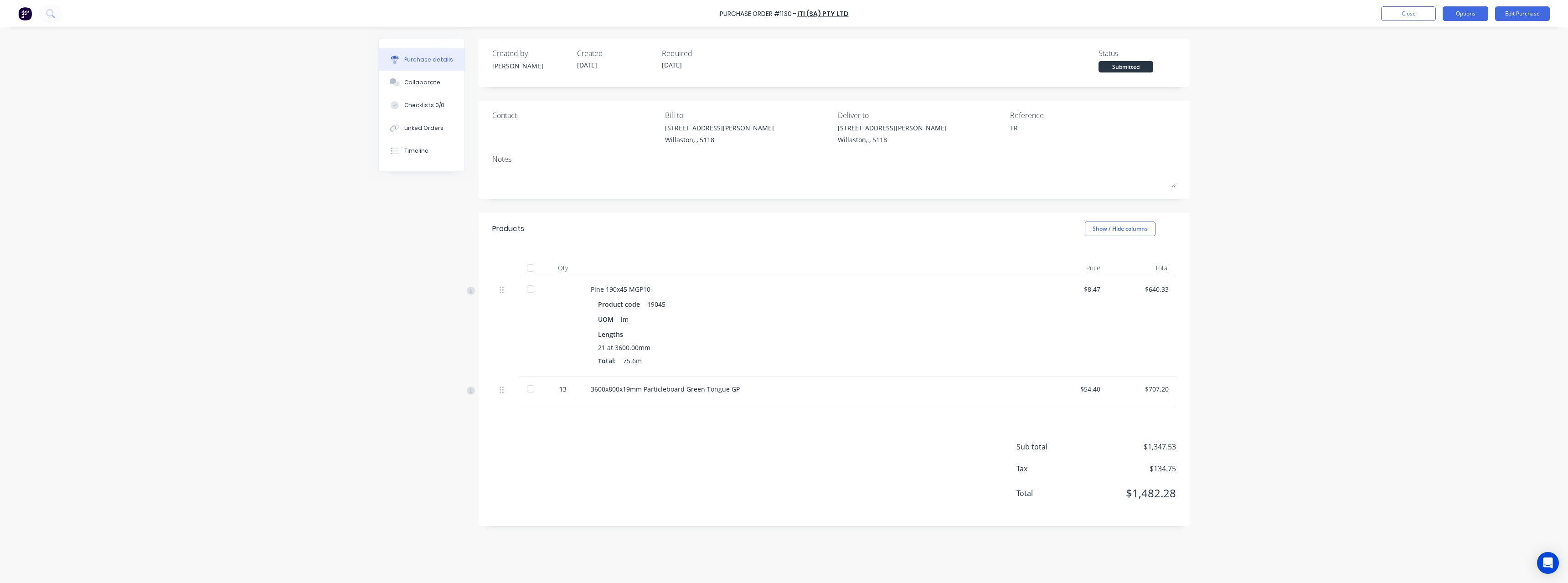
click at [1469, 15] on button "Options" at bounding box center [1465, 13] width 46 height 14
click at [1528, 71] on div "Purchase Order #1130 - ITI (SA) Pty Ltd Close Options Print / Email Convert to …" at bounding box center [784, 291] width 1568 height 583
click at [1518, 14] on button "Edit Purchase" at bounding box center [1522, 13] width 55 height 14
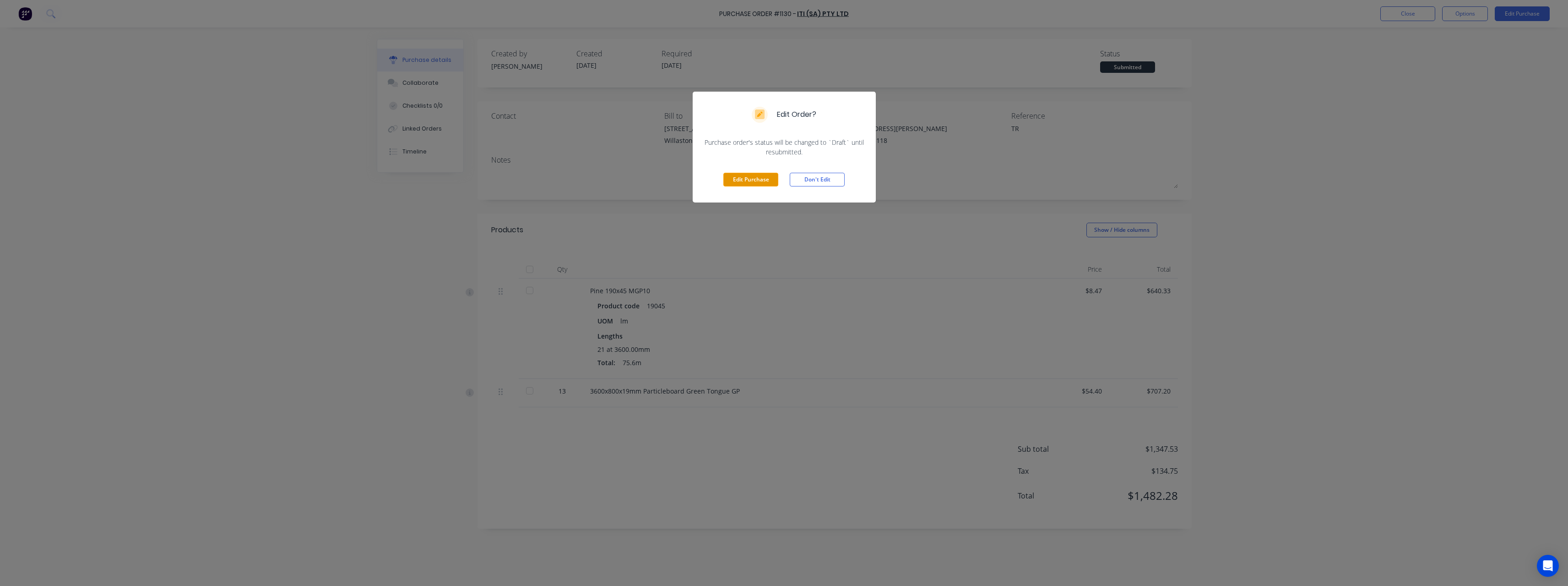
click at [756, 181] on button "Edit Purchase" at bounding box center [751, 179] width 55 height 14
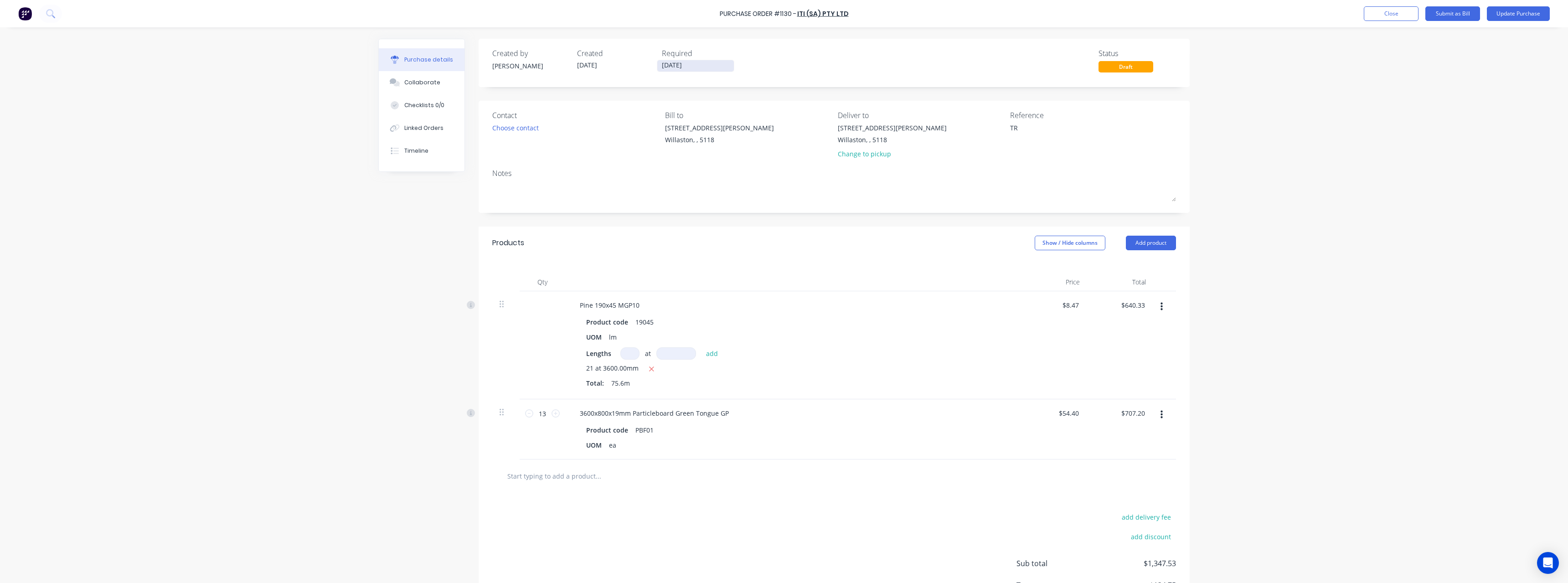
click at [688, 69] on input "05/09/25" at bounding box center [695, 66] width 76 height 11
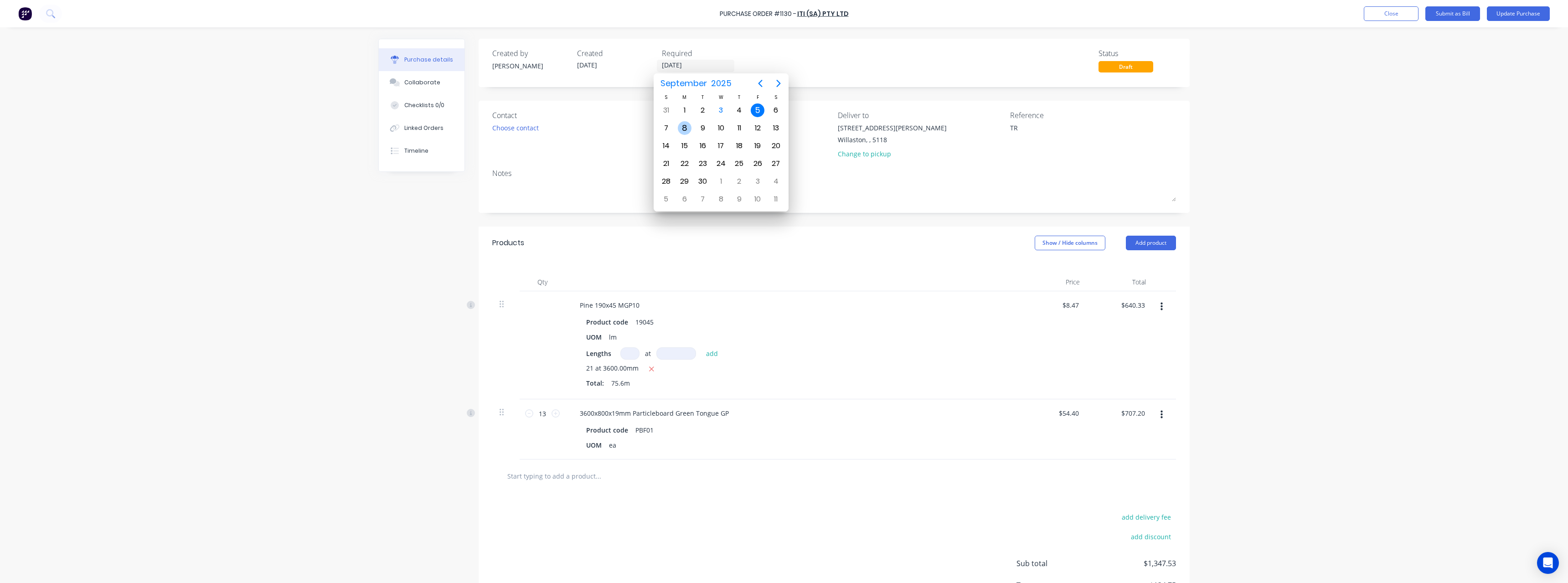
click at [685, 129] on div "8" at bounding box center [685, 128] width 14 height 14
type textarea "x"
type input "08/09/25"
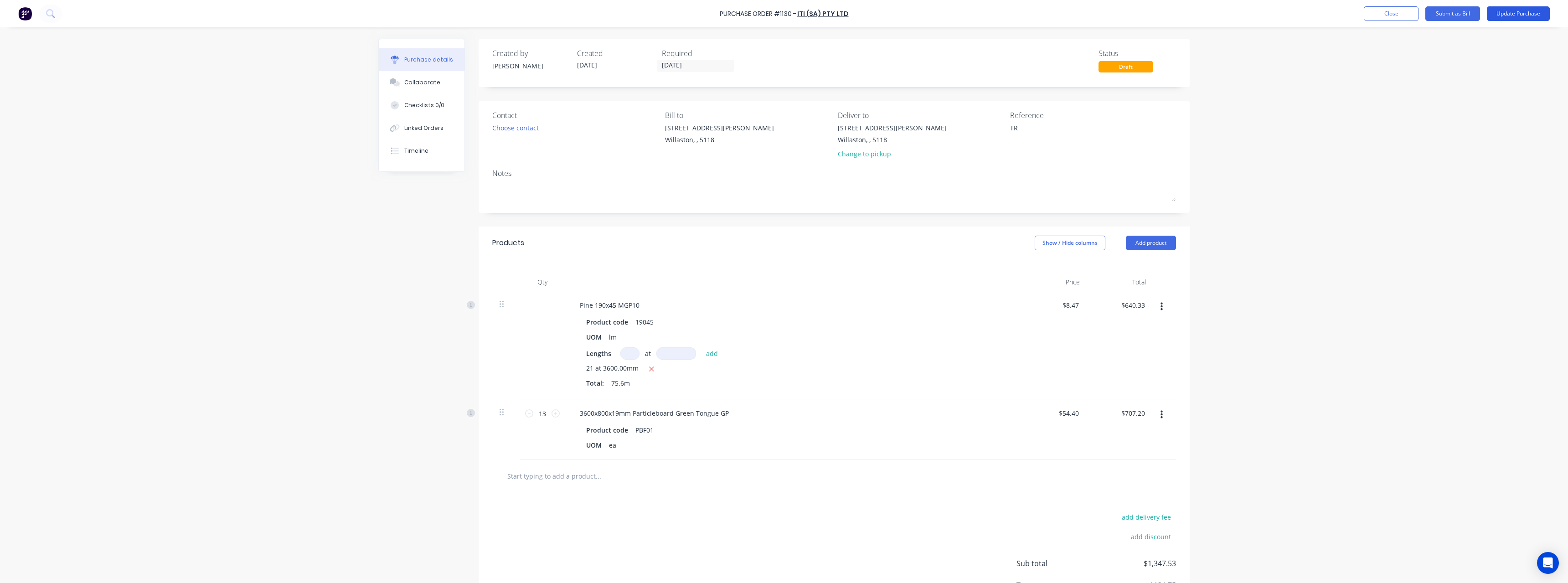
click at [1508, 17] on button "Update Purchase" at bounding box center [1518, 13] width 63 height 14
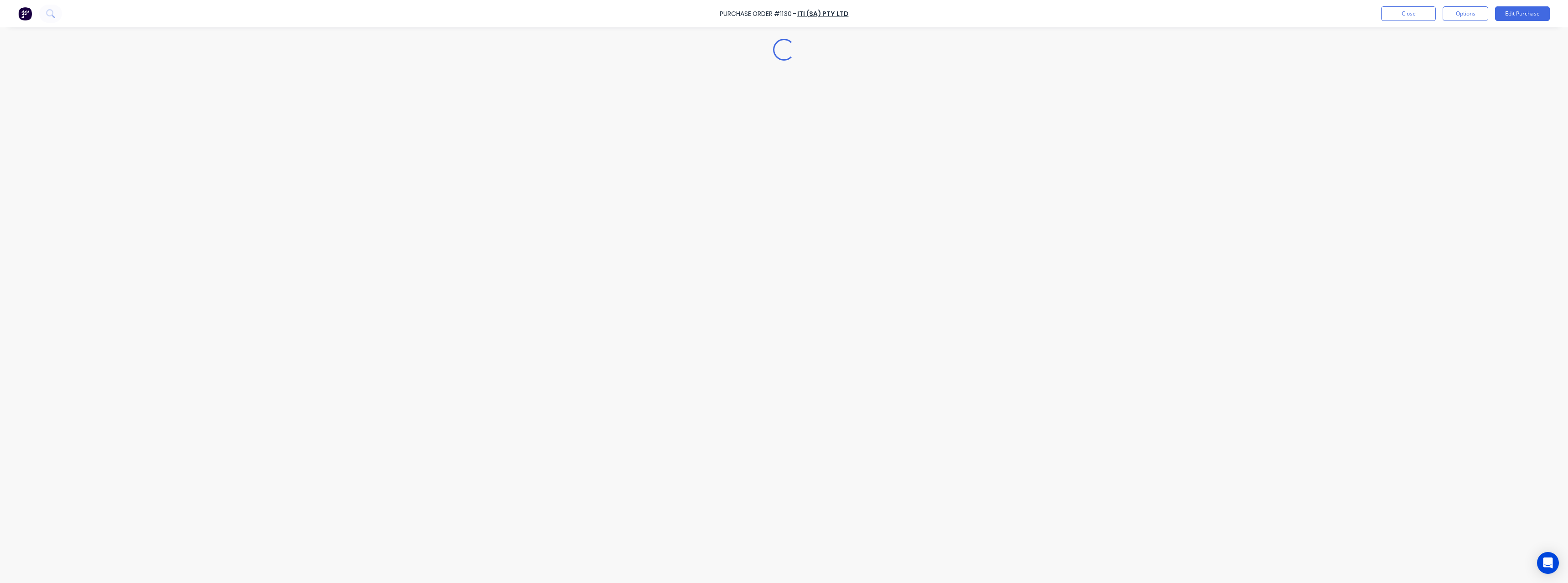
type textarea "x"
click at [1416, 17] on button "Close" at bounding box center [1409, 13] width 55 height 14
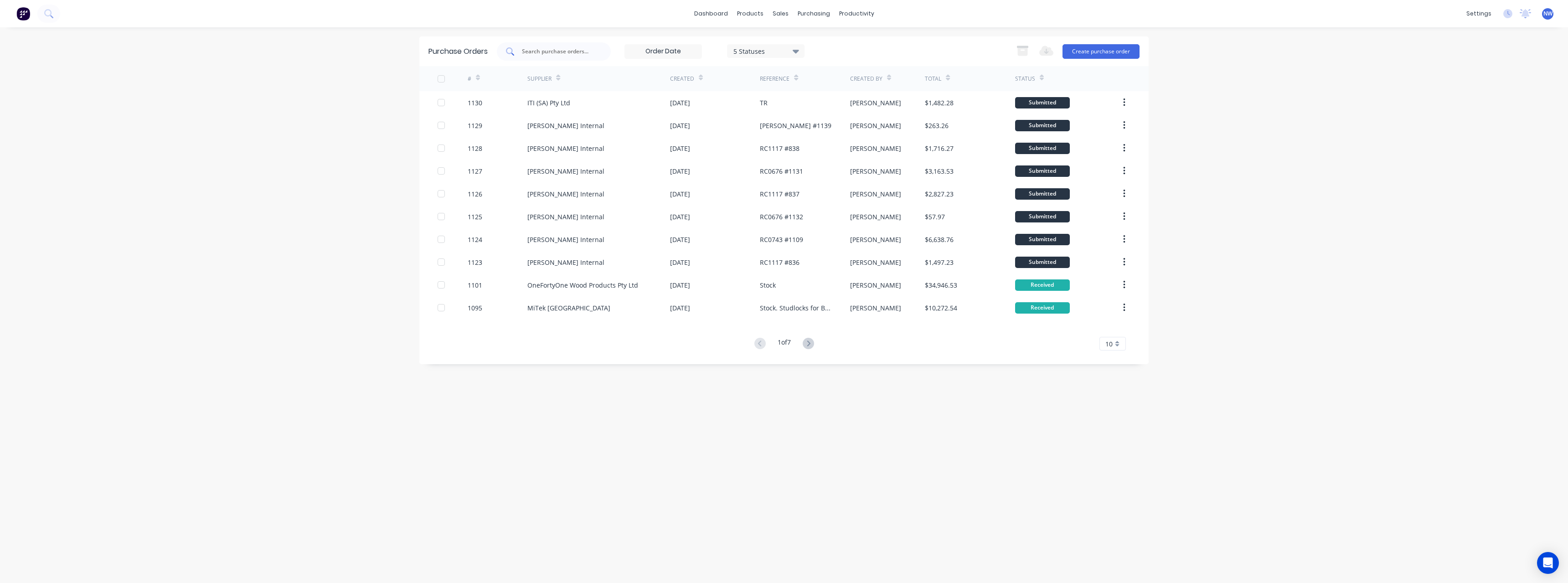
click at [565, 55] on input "text" at bounding box center [558, 52] width 75 height 9
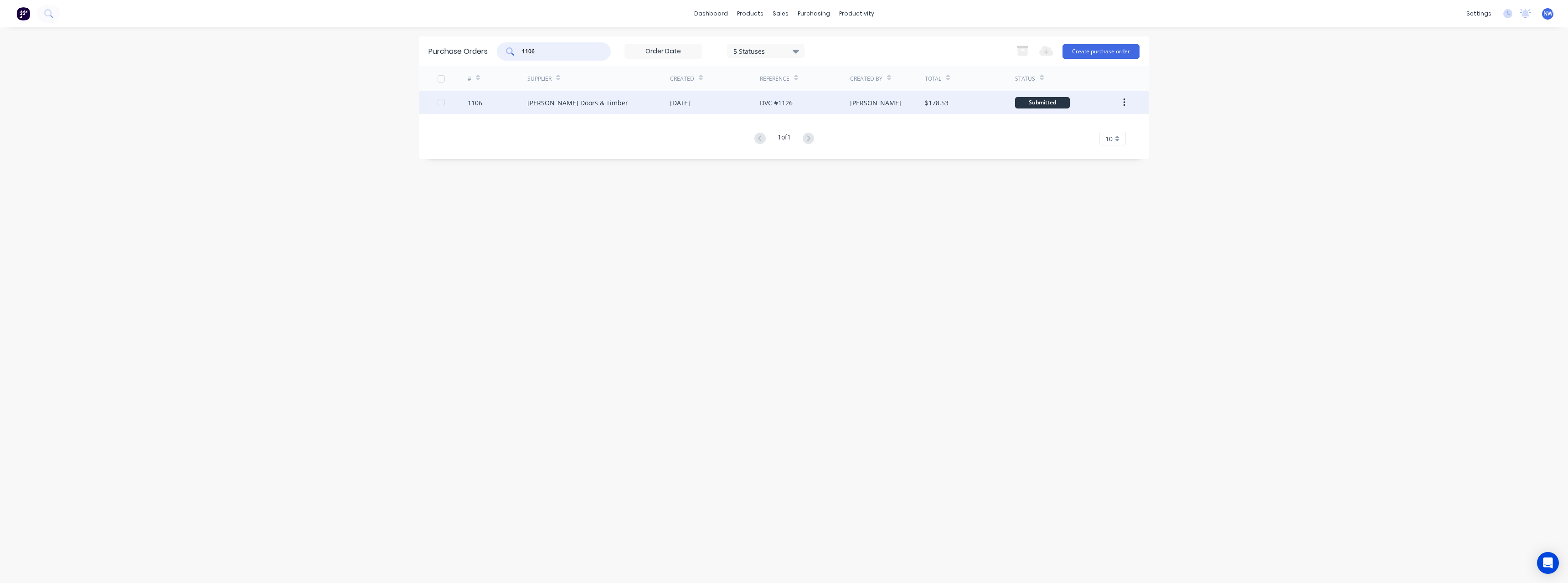
type input "1106"
click at [620, 111] on div "Hume Doors & Timber" at bounding box center [598, 103] width 143 height 23
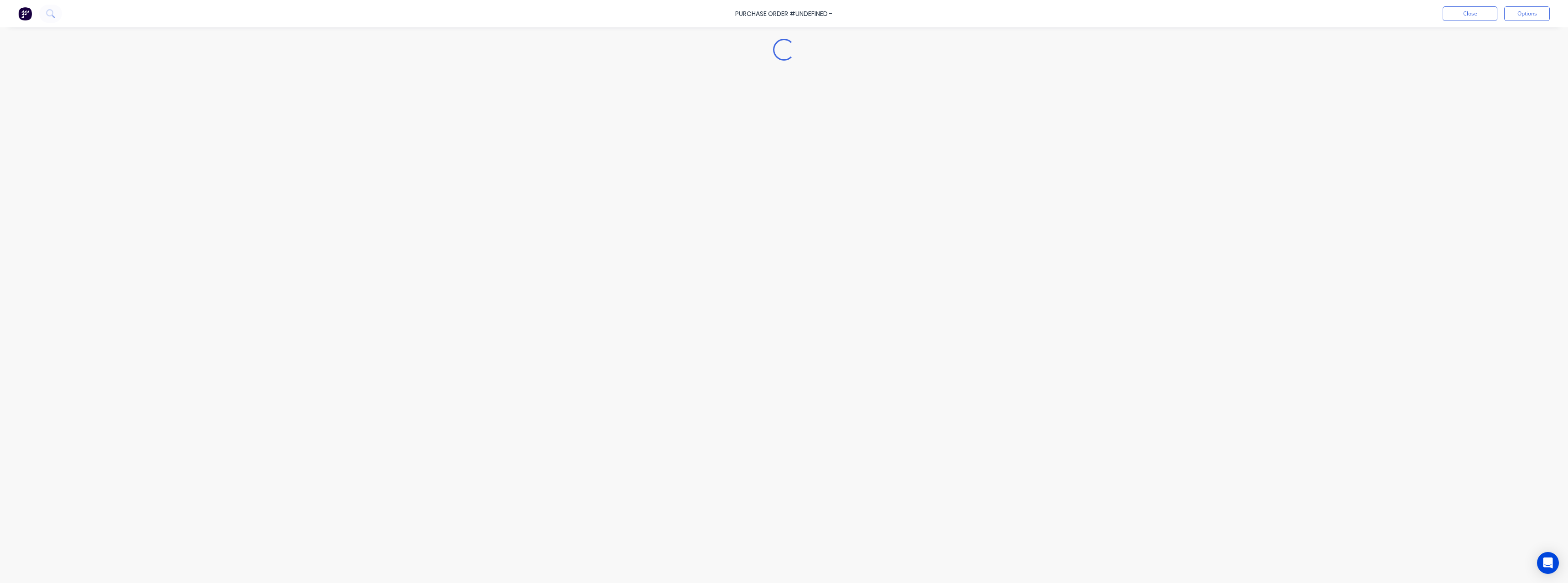
type textarea "x"
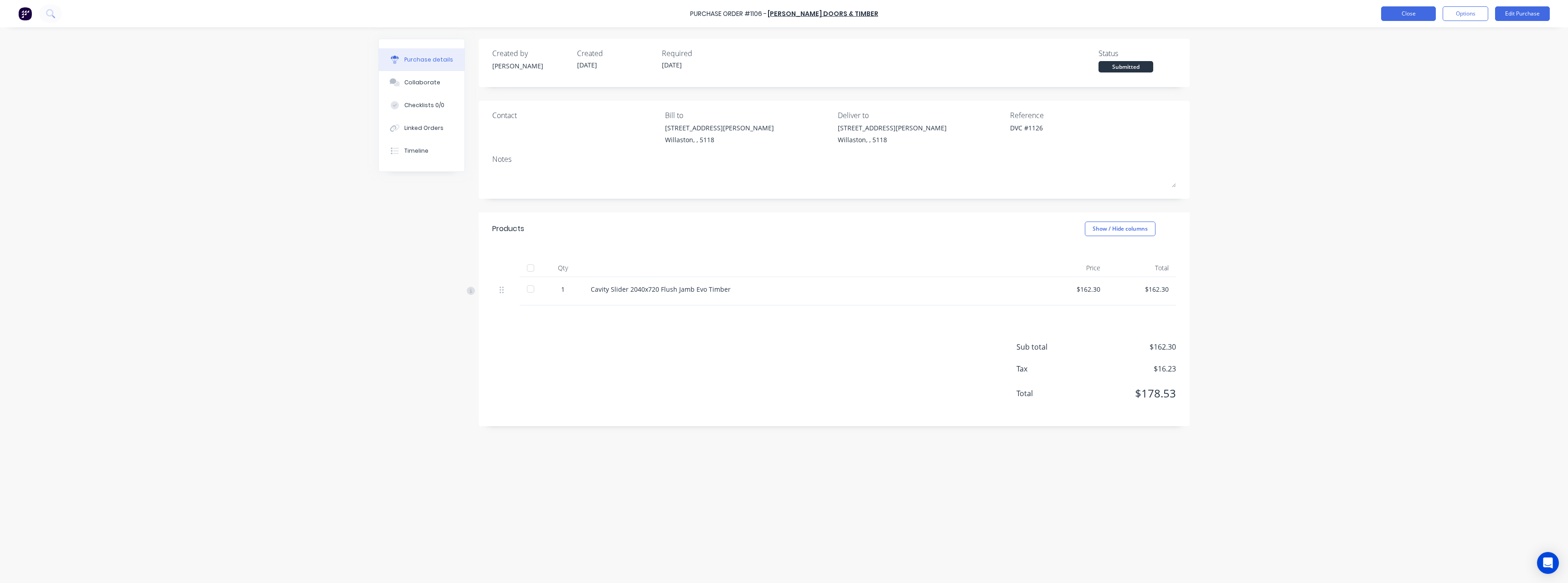
click at [1403, 19] on button "Close" at bounding box center [1409, 13] width 55 height 14
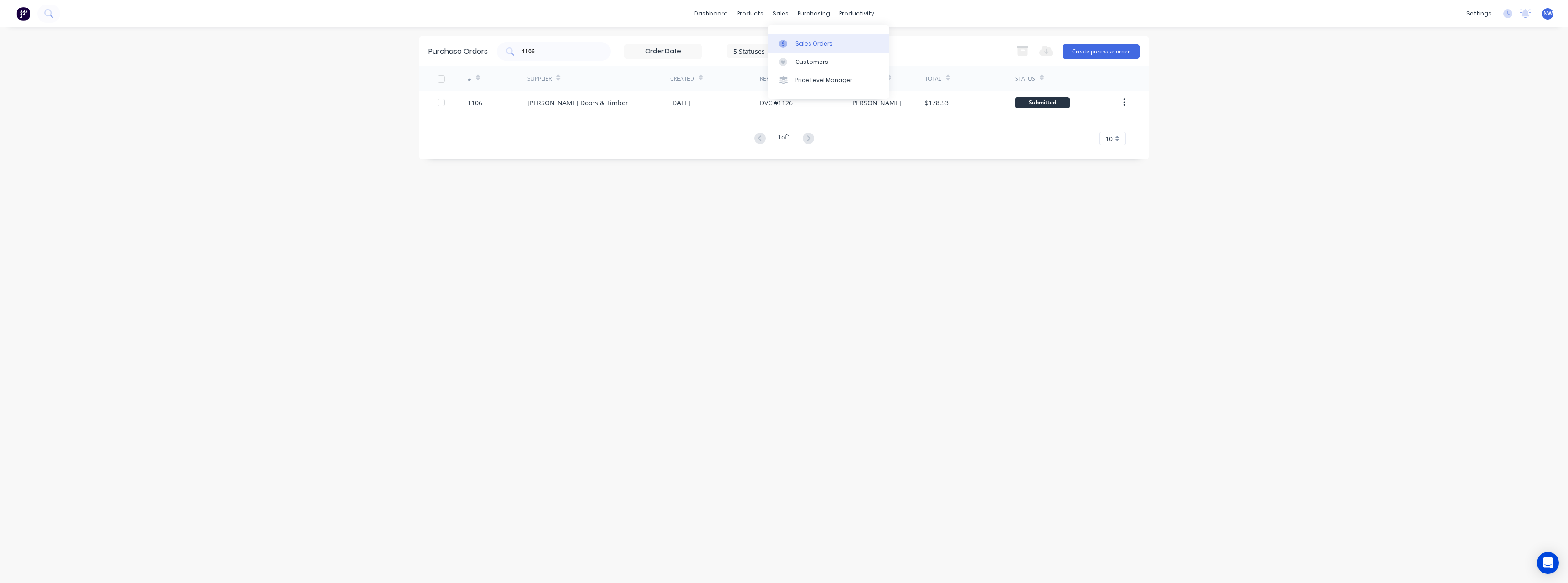
click at [792, 38] on link "Sales Orders" at bounding box center [829, 43] width 120 height 18
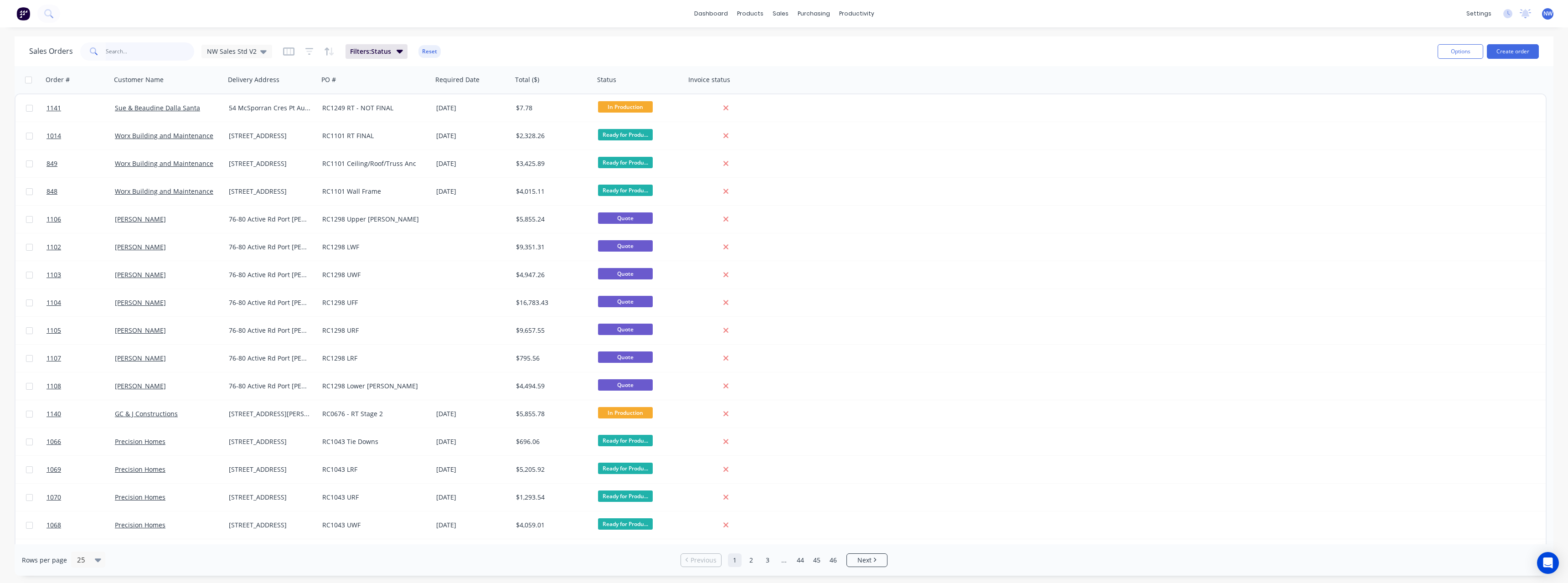
click at [136, 48] on input "text" at bounding box center [150, 52] width 89 height 18
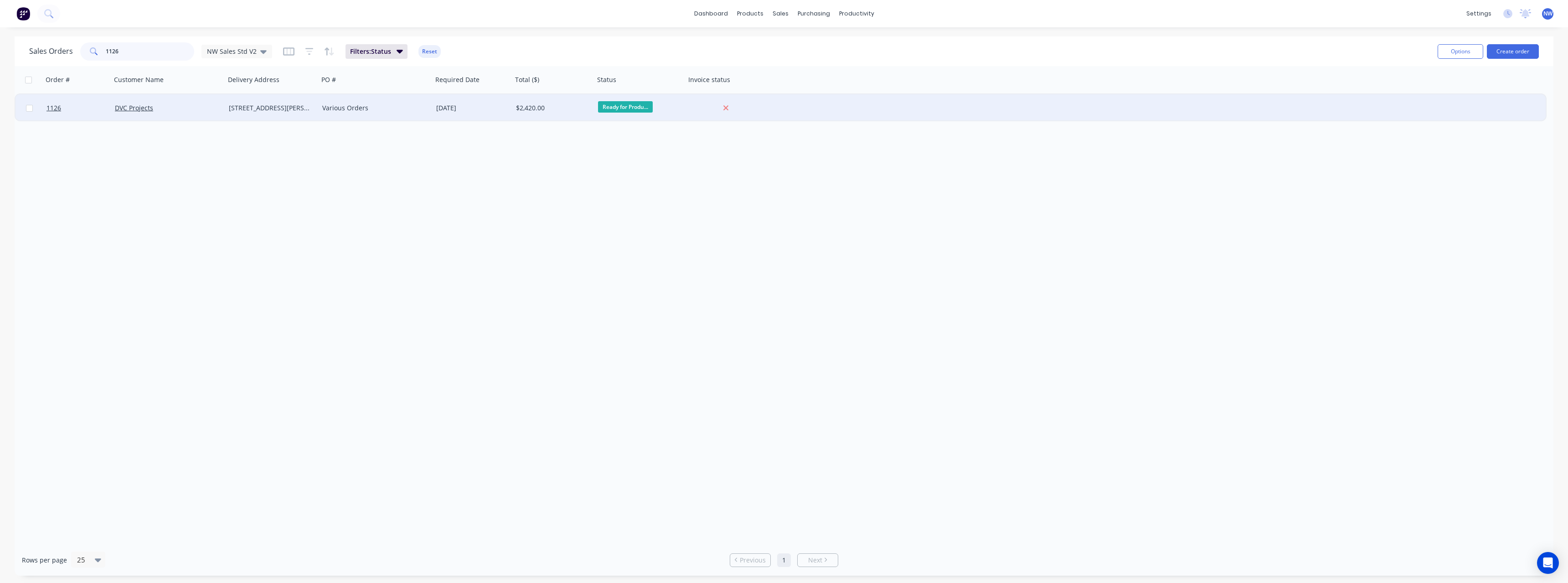
type input "1126"
click at [203, 106] on div "DVC Projects" at bounding box center [165, 108] width 101 height 9
